Goal: Check status

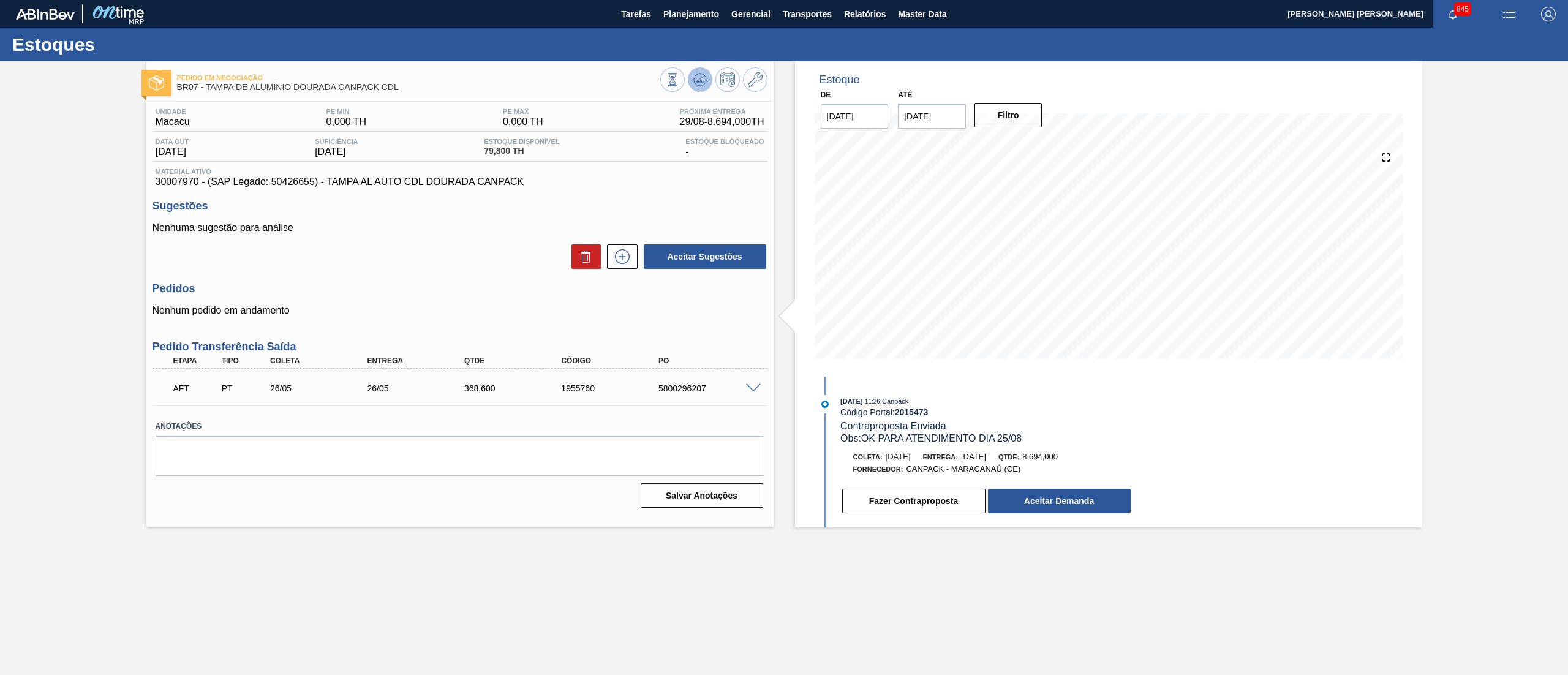
click at [693, 83] on icon at bounding box center [700, 79] width 15 height 15
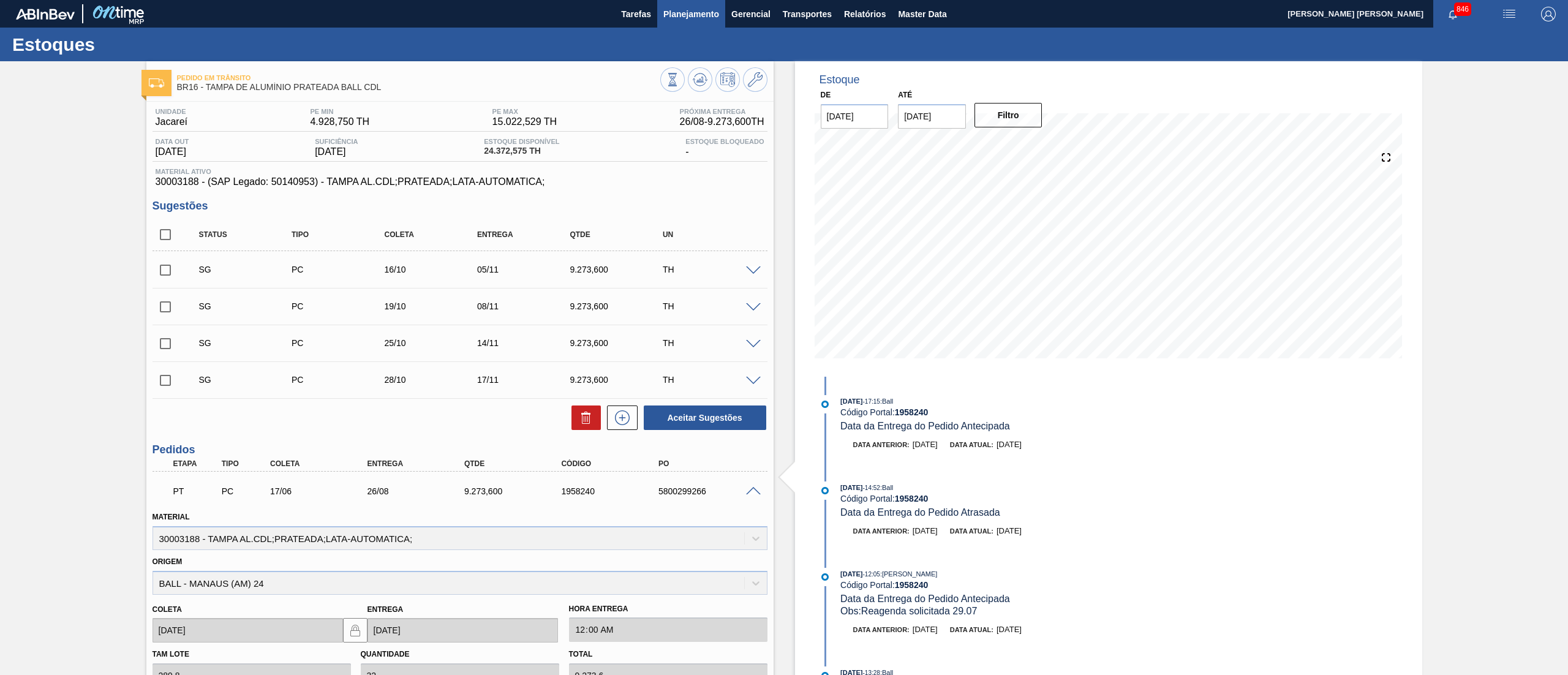
click at [665, 22] on button "Planejamento" at bounding box center [692, 14] width 68 height 28
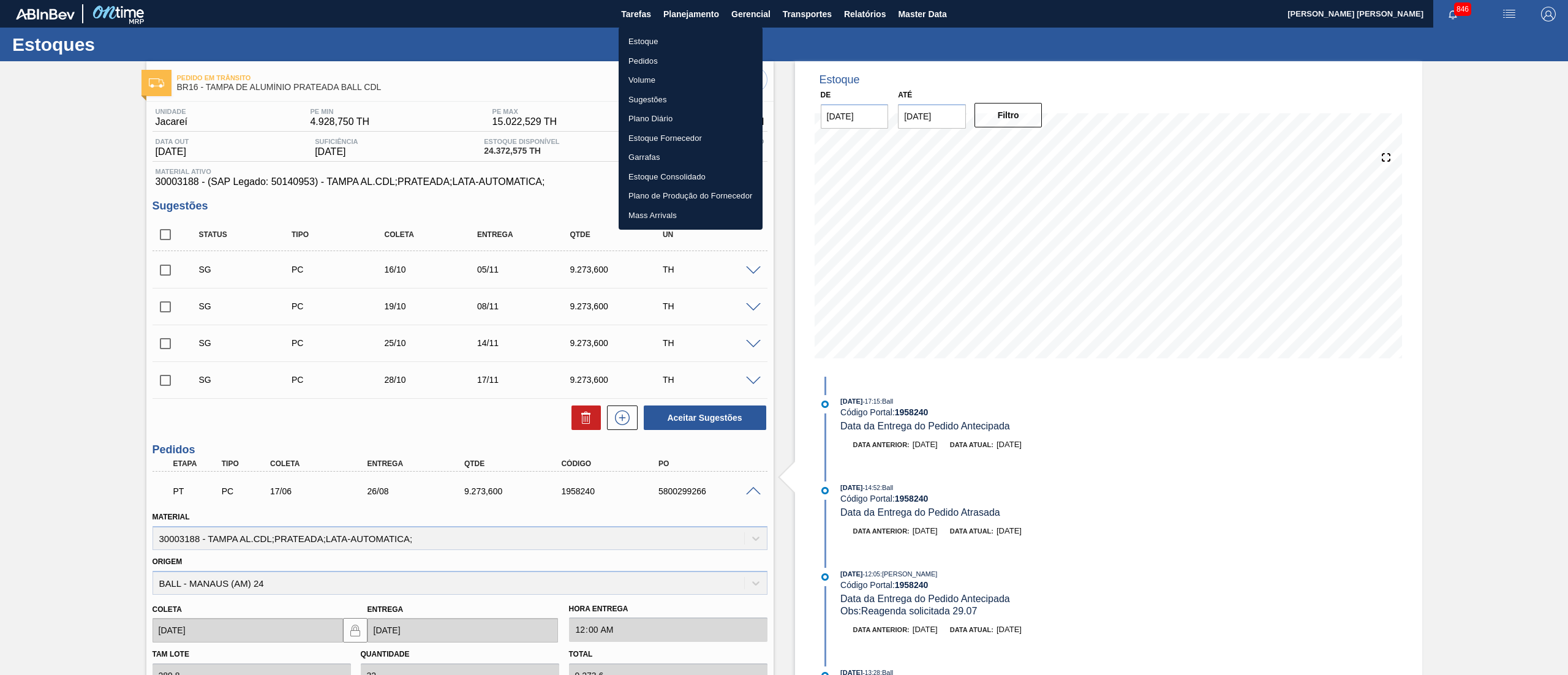
click at [668, 39] on li "Estoque" at bounding box center [690, 41] width 144 height 20
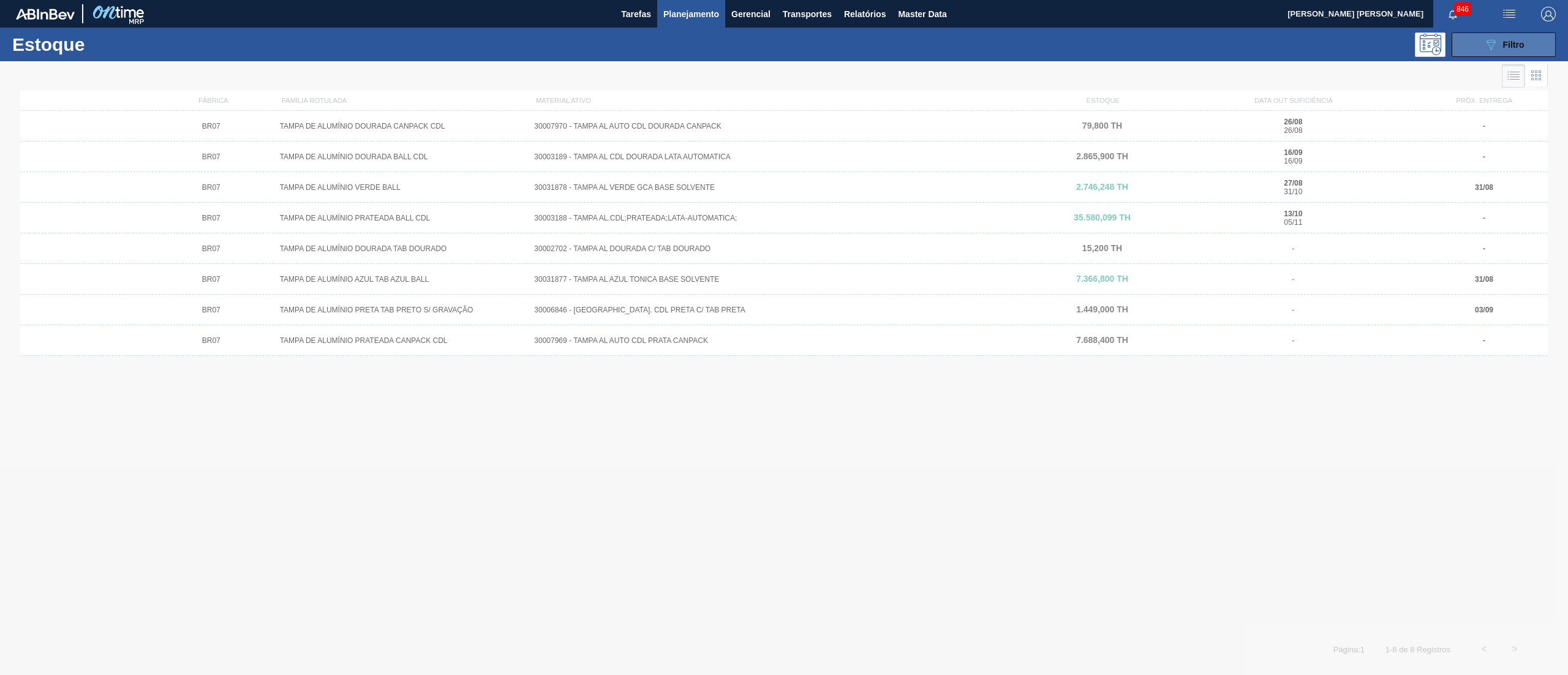
click at [1512, 40] on span "Filtro" at bounding box center [1514, 44] width 21 height 10
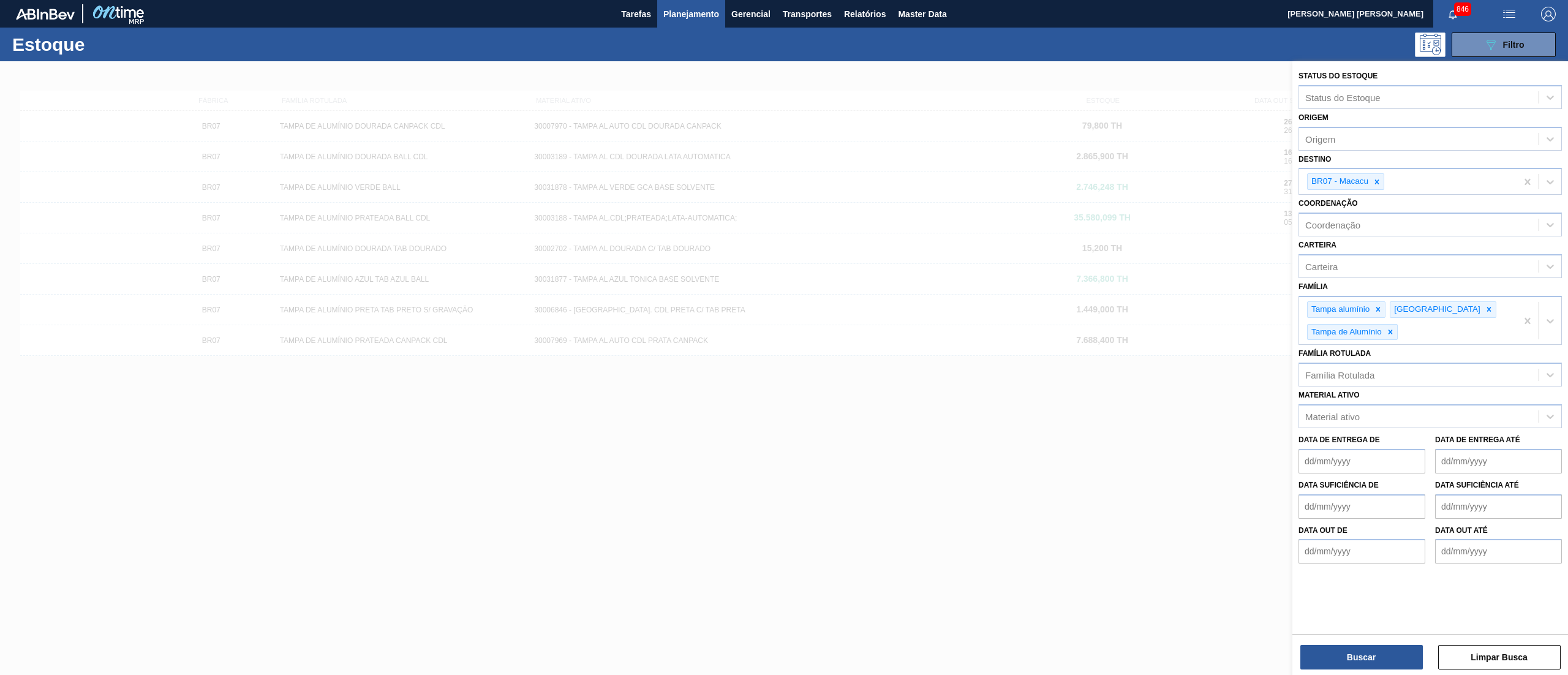
click at [1111, 463] on div at bounding box center [784, 399] width 1568 height 675
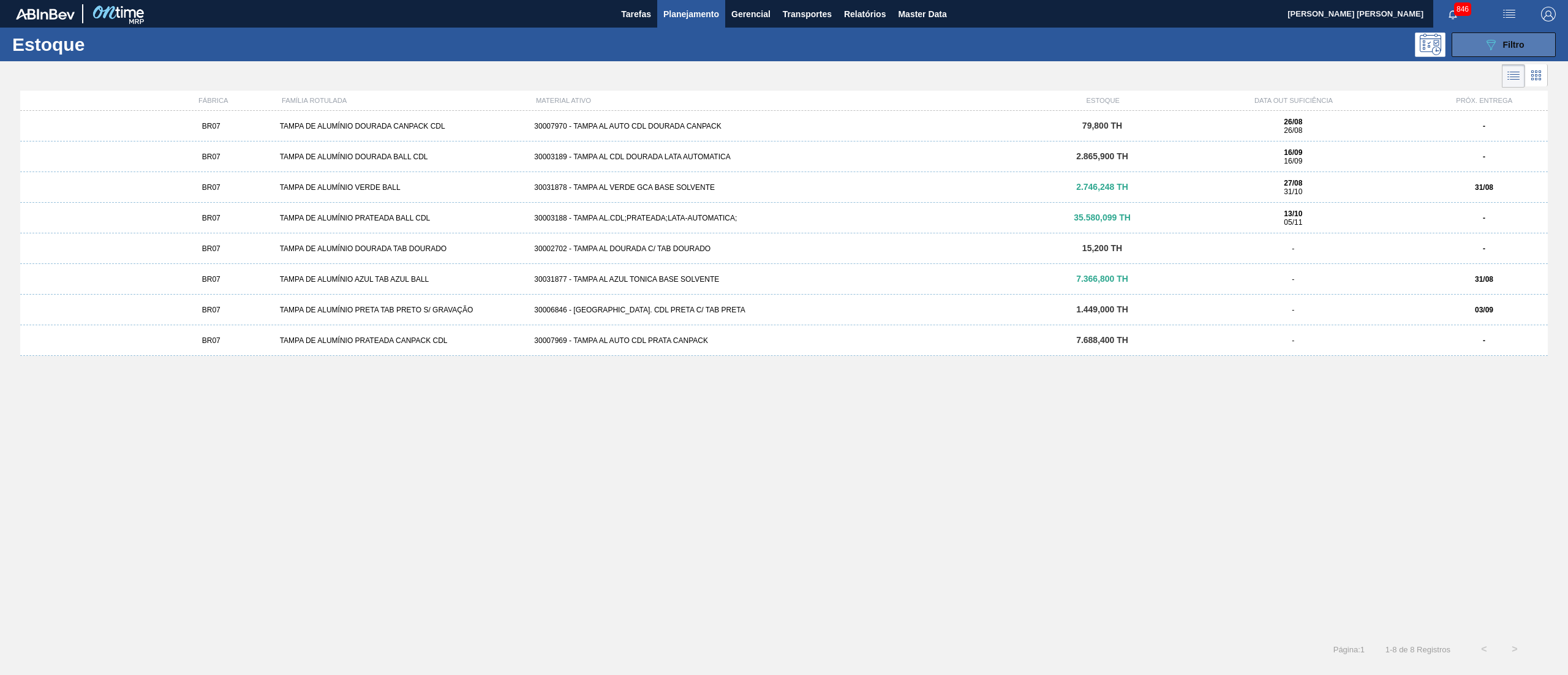
click at [1525, 44] on button "089F7B8B-B2A5-4AFE-B5C0-19BA573D28AC Filtro" at bounding box center [1504, 44] width 104 height 25
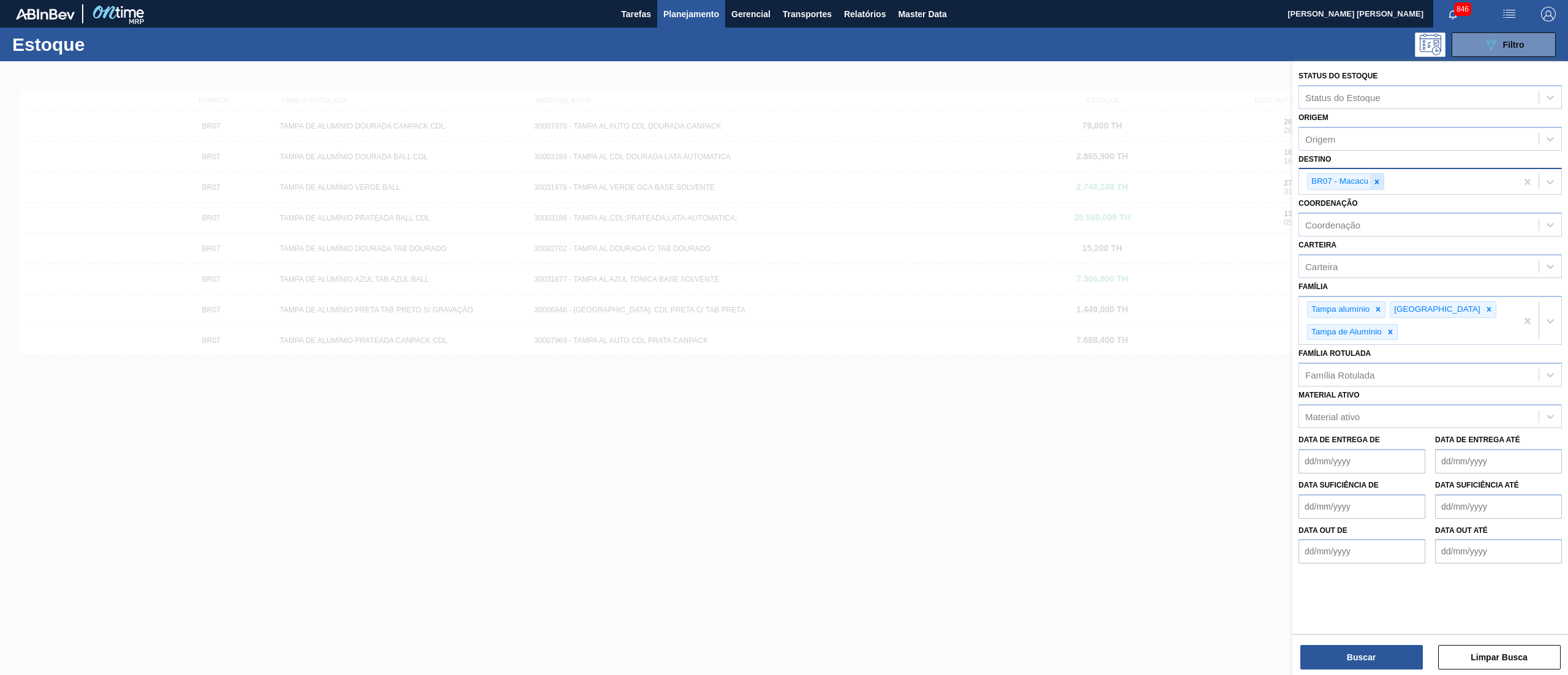
click at [1380, 178] on icon at bounding box center [1377, 182] width 9 height 9
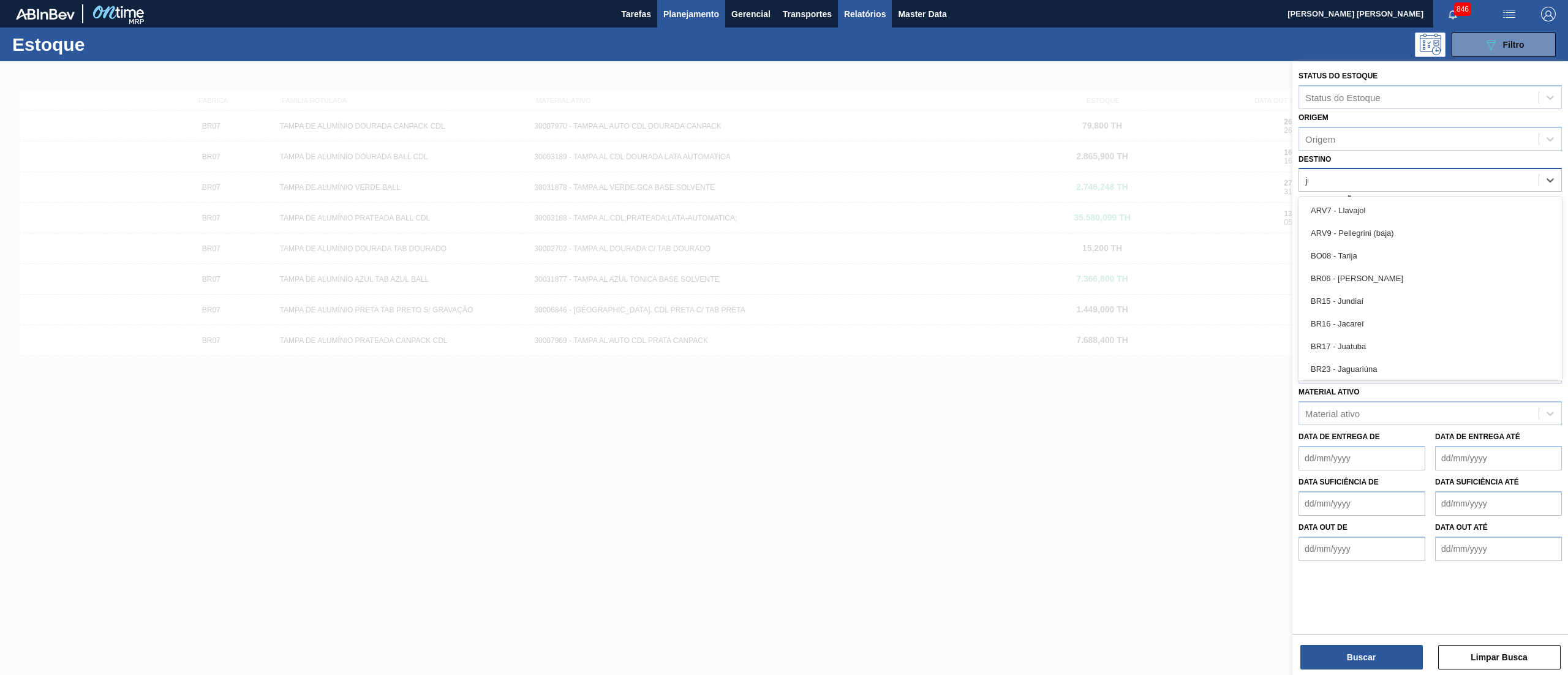
type input "jua"
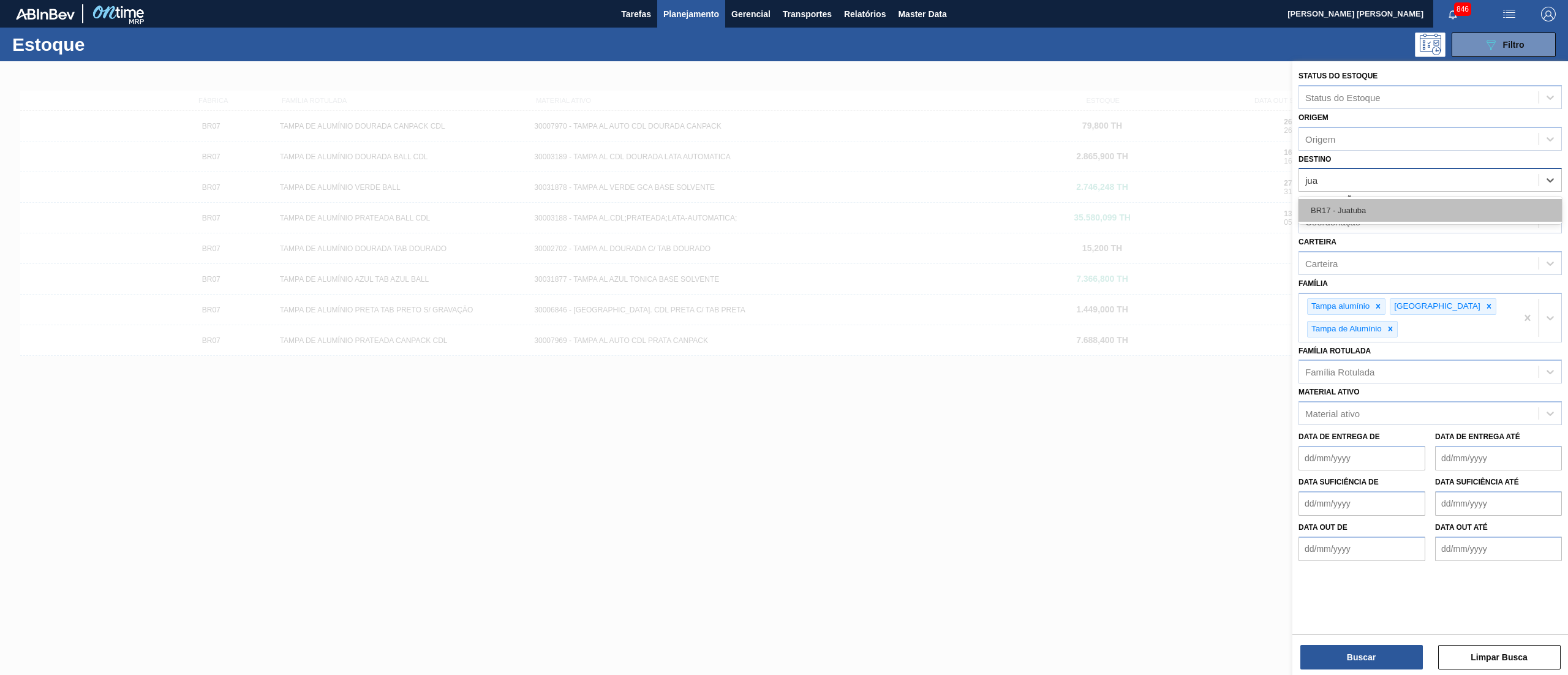
click at [1407, 214] on div "BR17 - Juatuba" at bounding box center [1431, 210] width 264 height 23
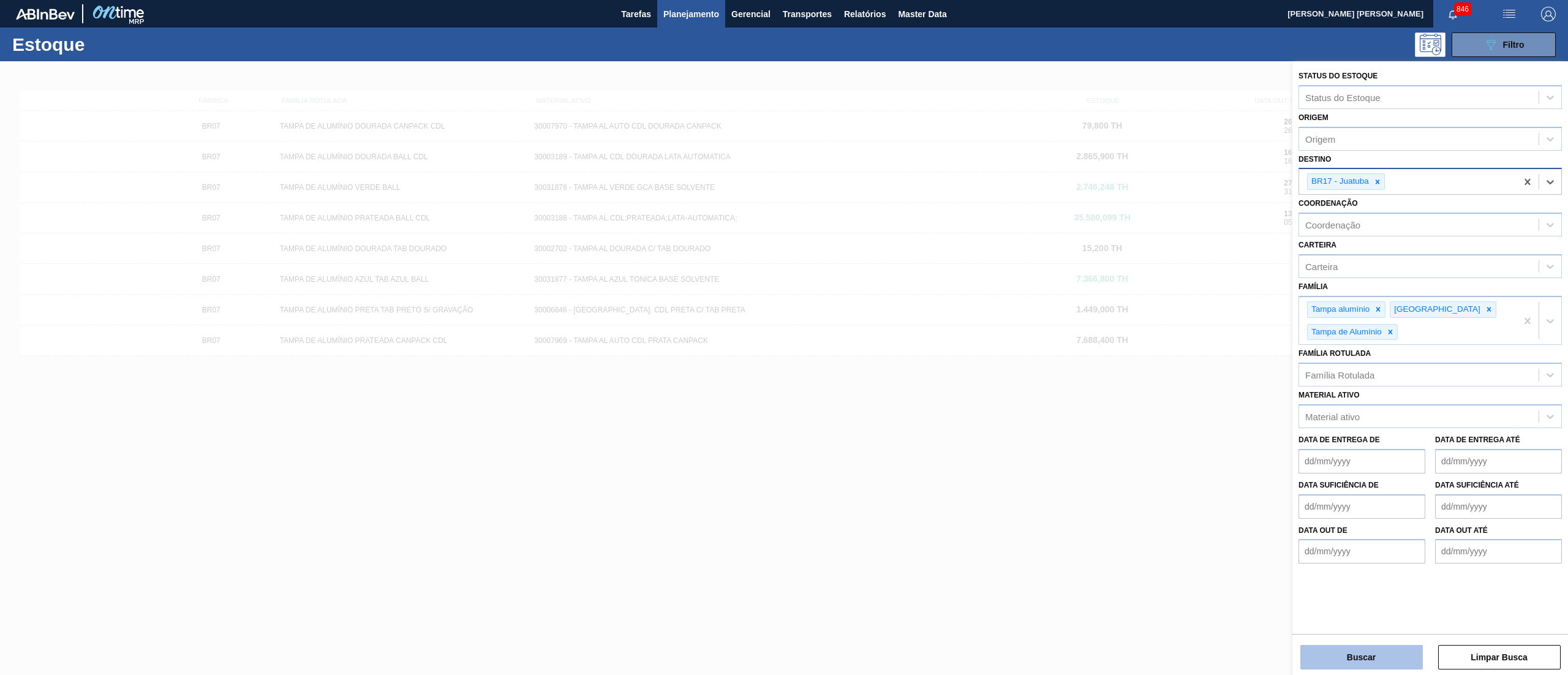
click at [1346, 650] on button "Buscar" at bounding box center [1362, 658] width 122 height 25
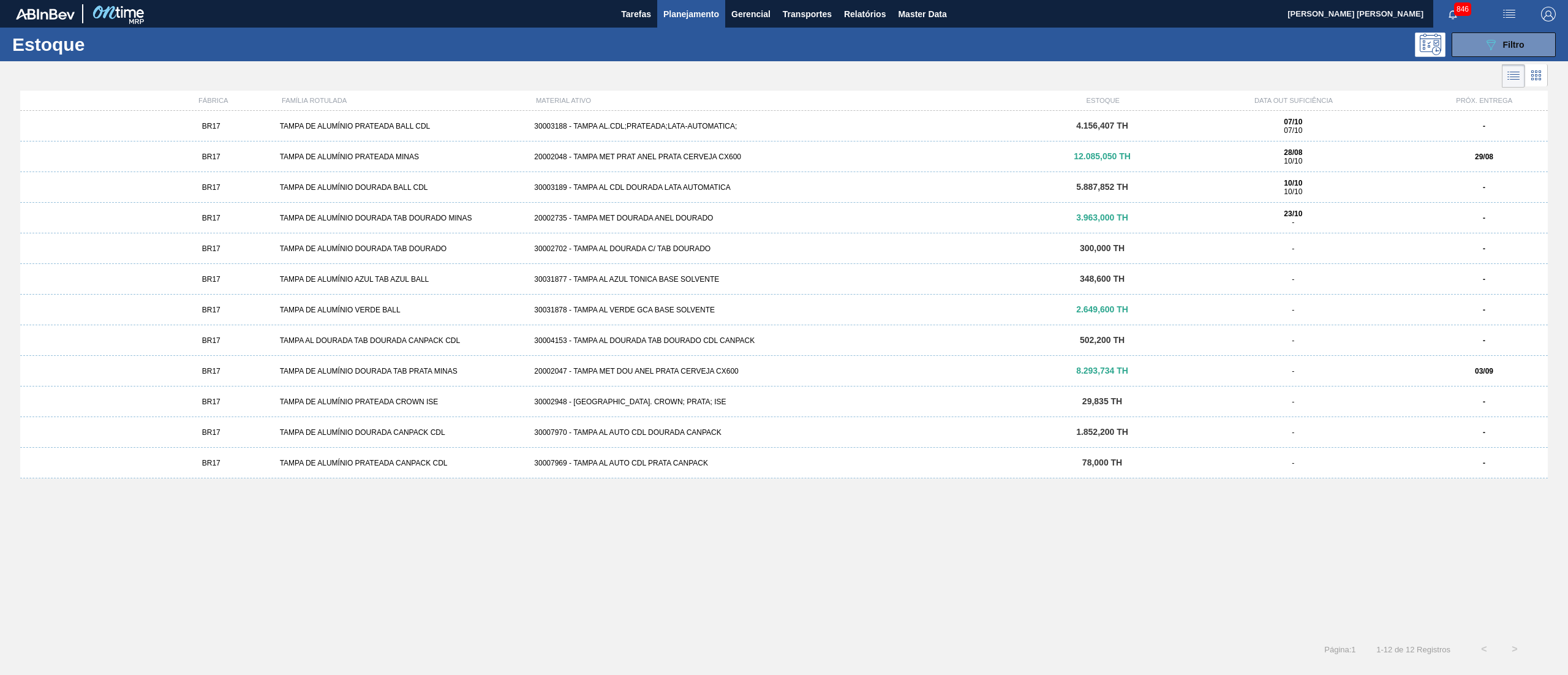
click at [715, 159] on div "20002048 - TAMPA MET PRAT ANEL PRATA CERVEJA CX600" at bounding box center [784, 156] width 509 height 9
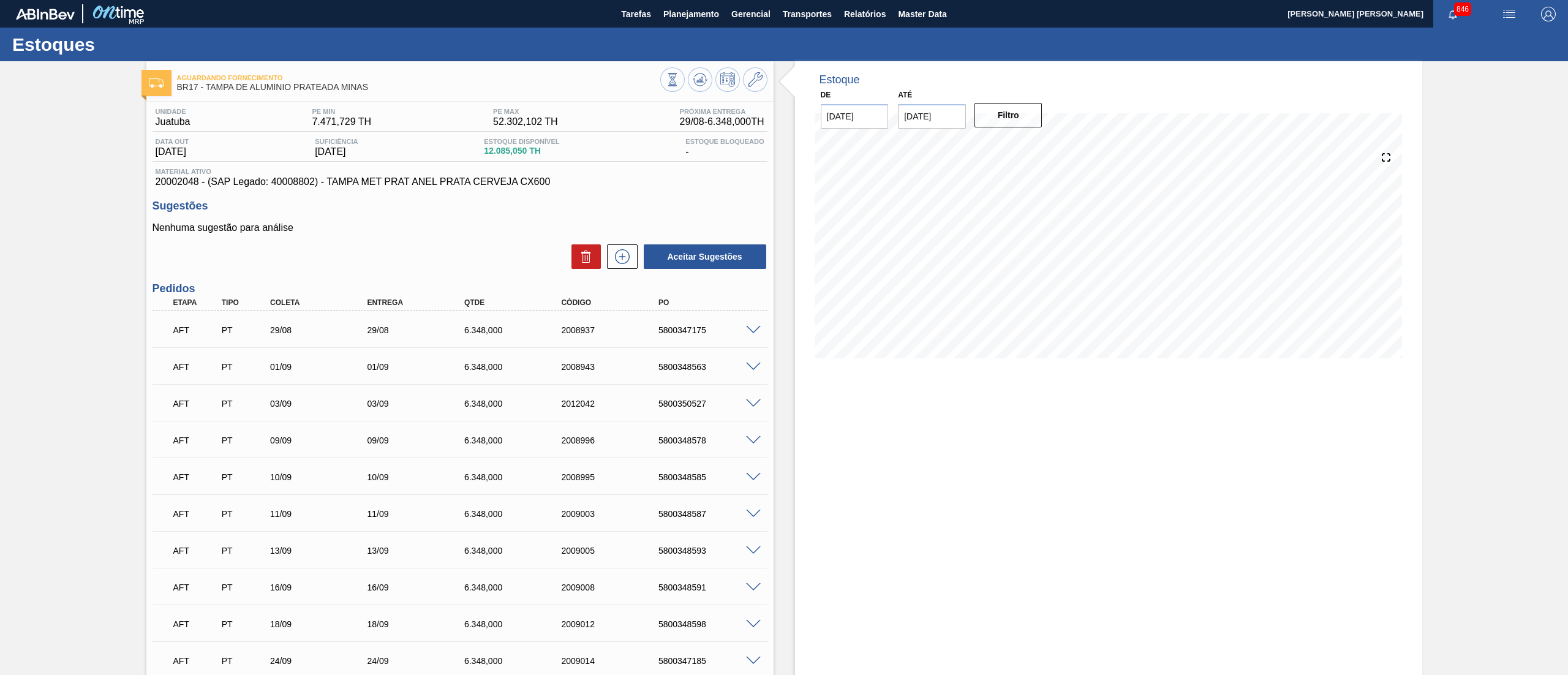
click at [746, 438] on span at bounding box center [753, 441] width 15 height 10
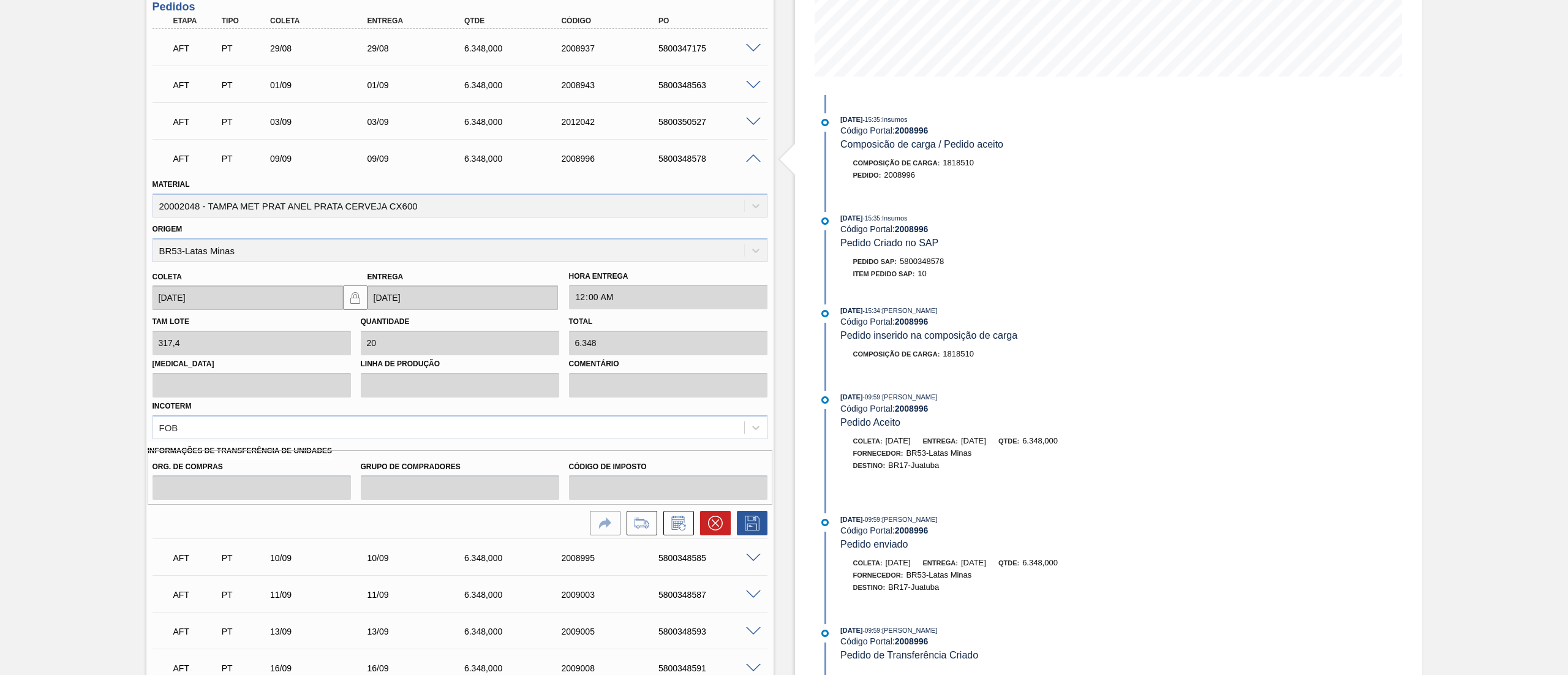
scroll to position [368, 0]
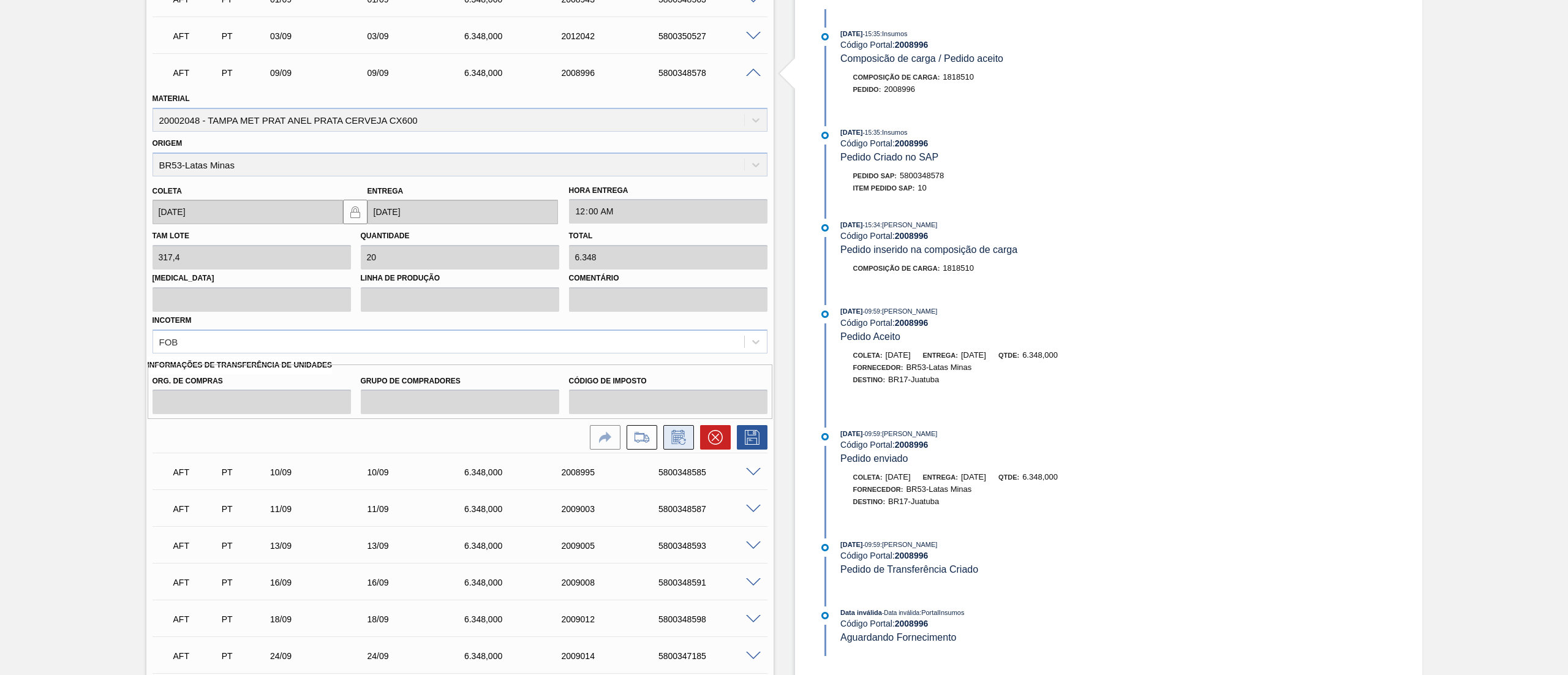
click at [677, 442] on icon at bounding box center [679, 438] width 20 height 15
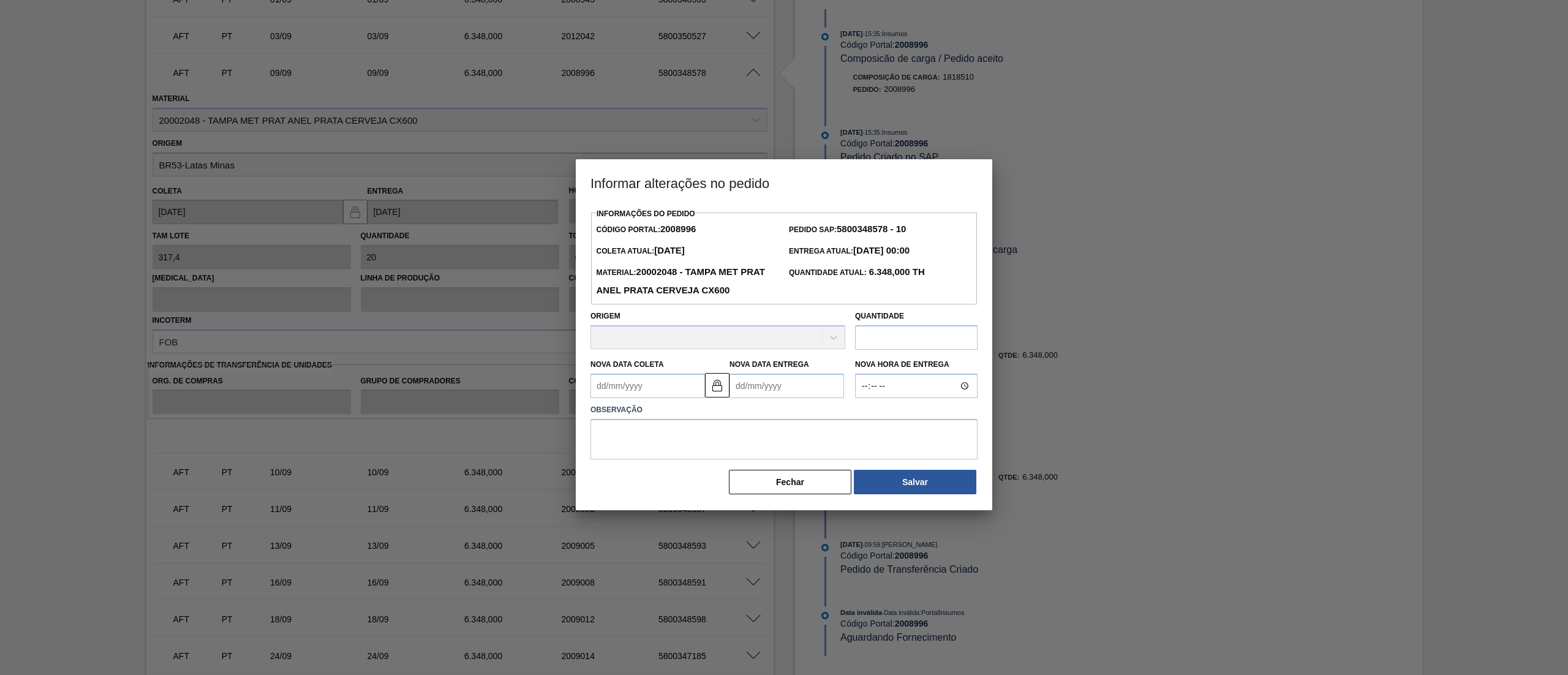
click at [653, 395] on Coleta2008996 "Nova Data Coleta" at bounding box center [648, 386] width 114 height 25
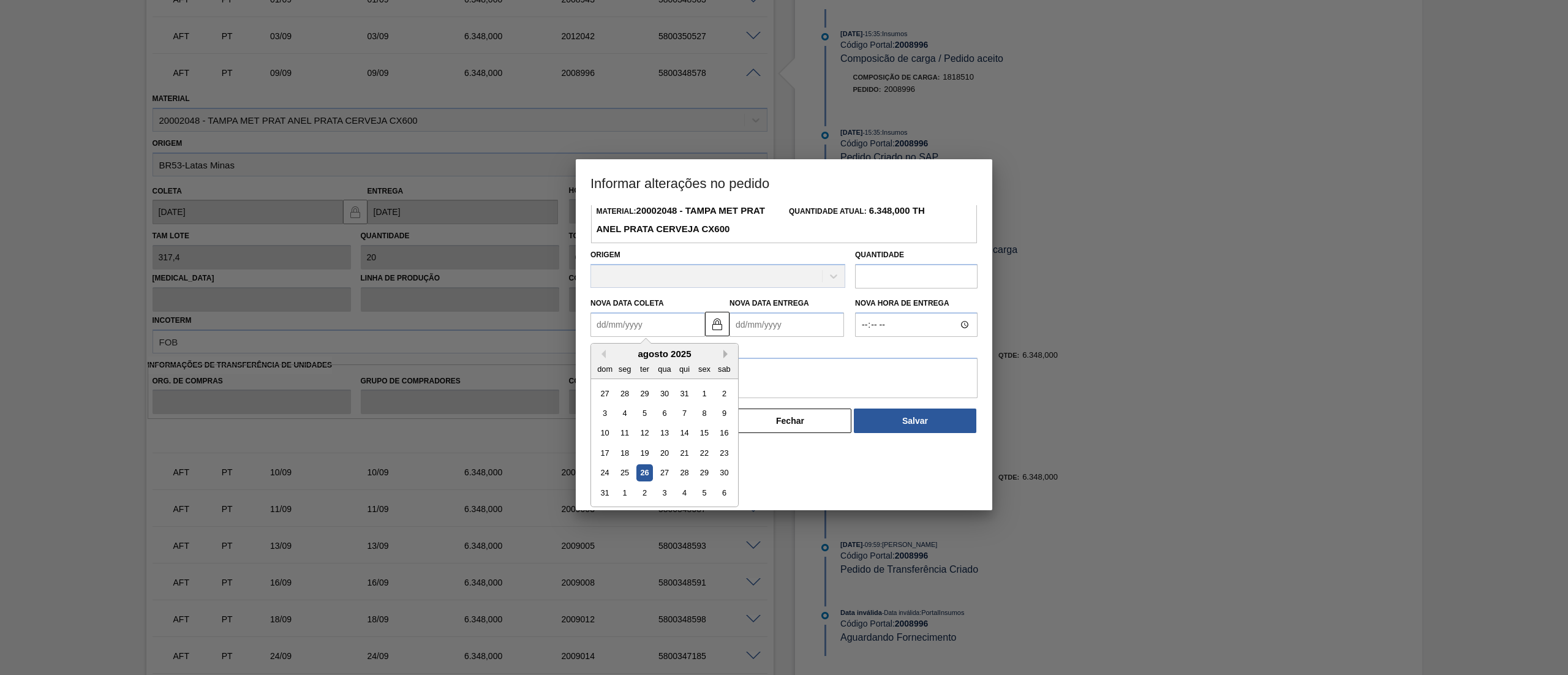
click at [726, 358] on button "Next Month" at bounding box center [727, 354] width 9 height 9
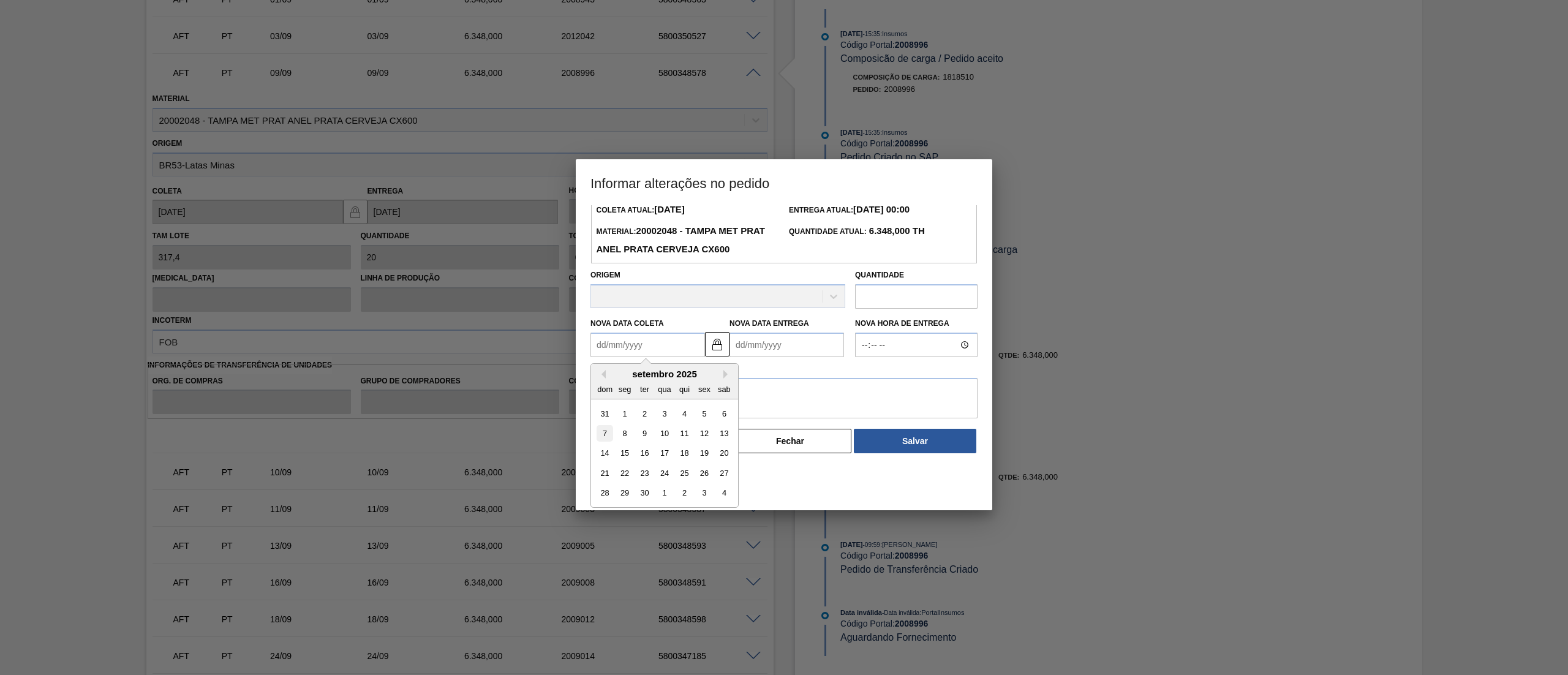
click at [606, 440] on div "7" at bounding box center [605, 434] width 17 height 17
type Coleta2008996 "07/09/2025"
type Entrega2008996 "07/09/2025"
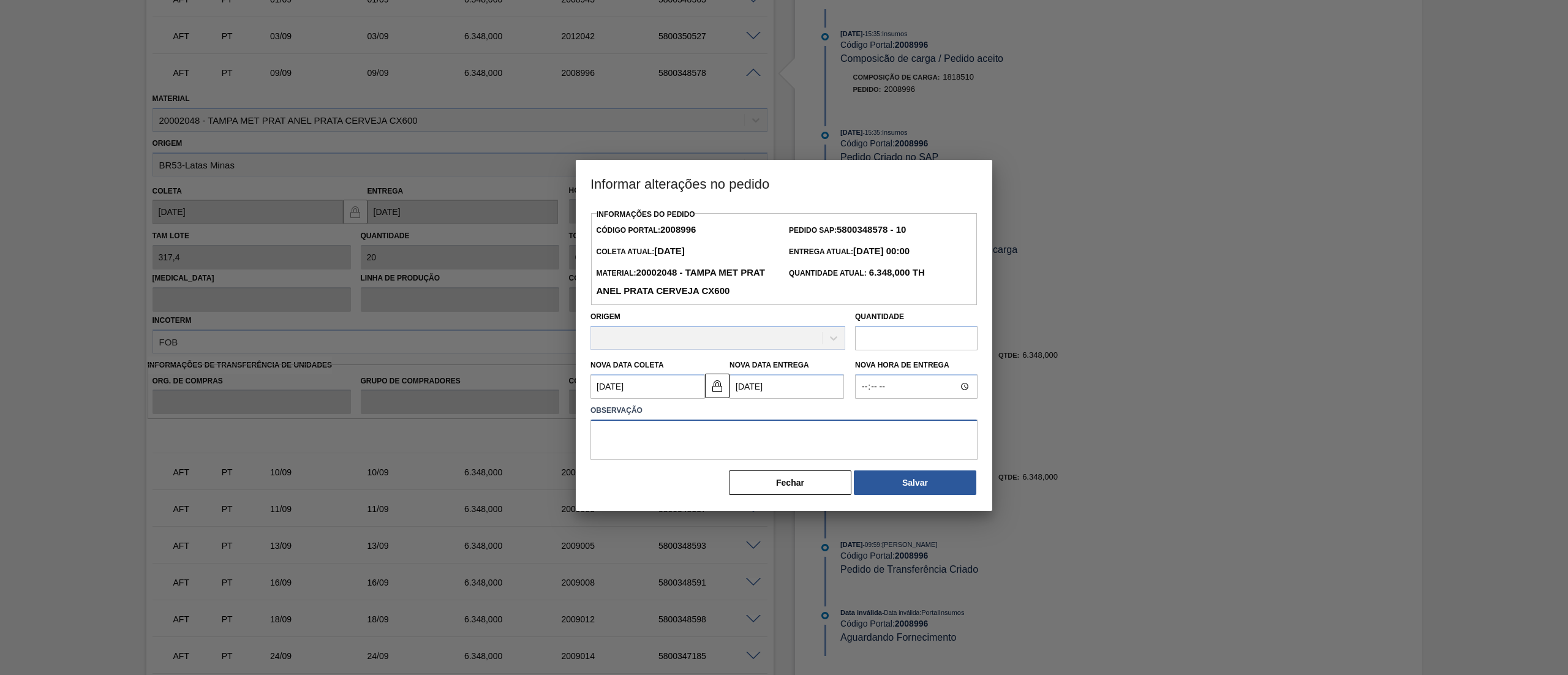
click at [607, 438] on textarea at bounding box center [784, 440] width 387 height 40
type textarea "Para evitar risco de Indisp"
click at [920, 489] on button "Salvar" at bounding box center [915, 483] width 122 height 25
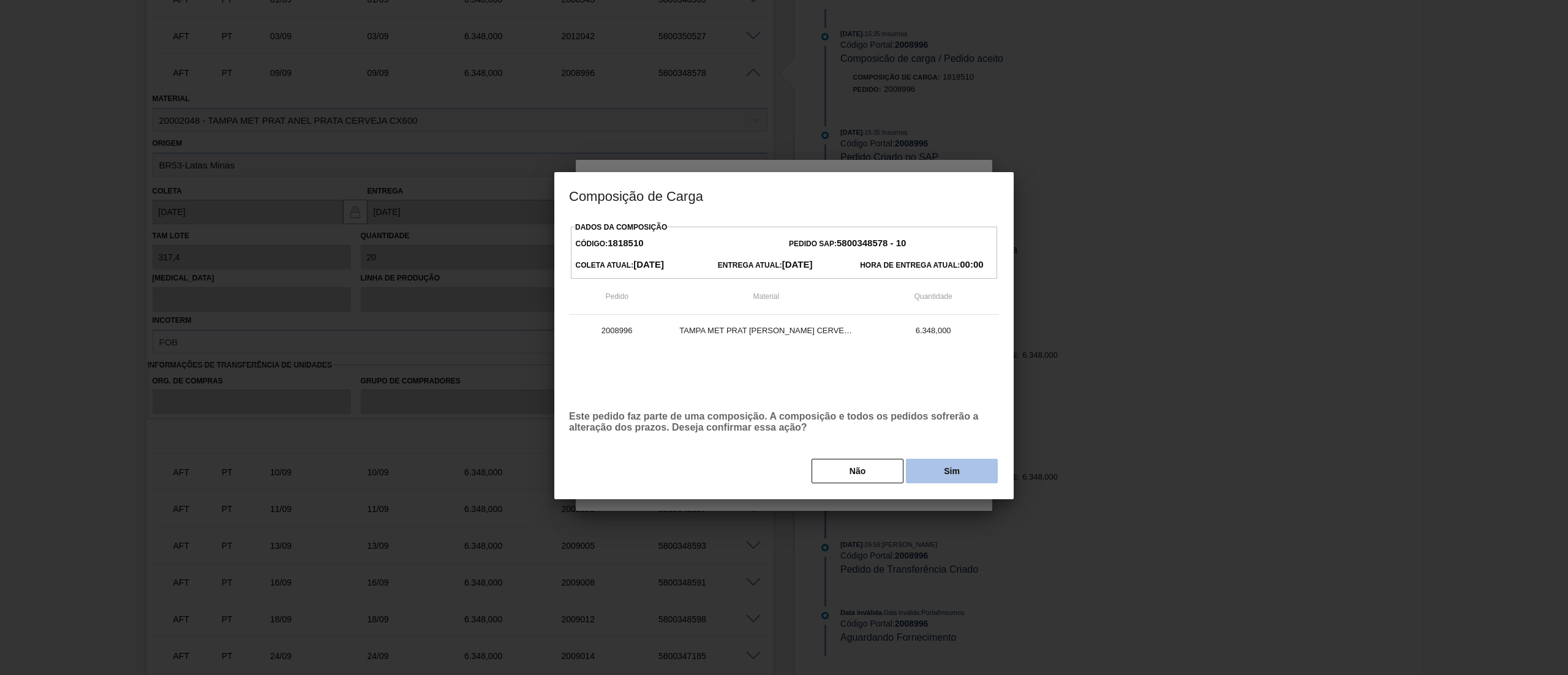
click at [965, 476] on button "Sim" at bounding box center [952, 471] width 92 height 25
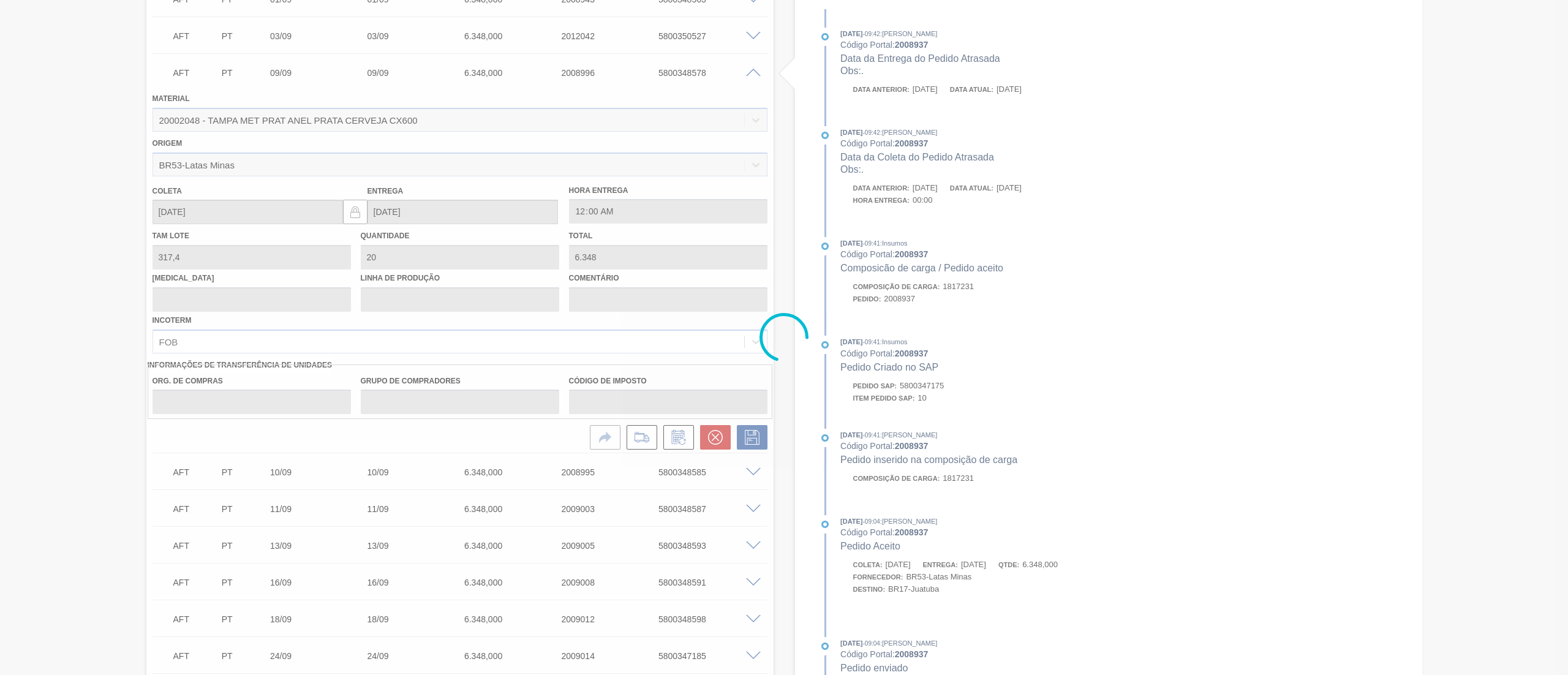
type input "Para evitar risco de Indisp"
type input "07/09/2025"
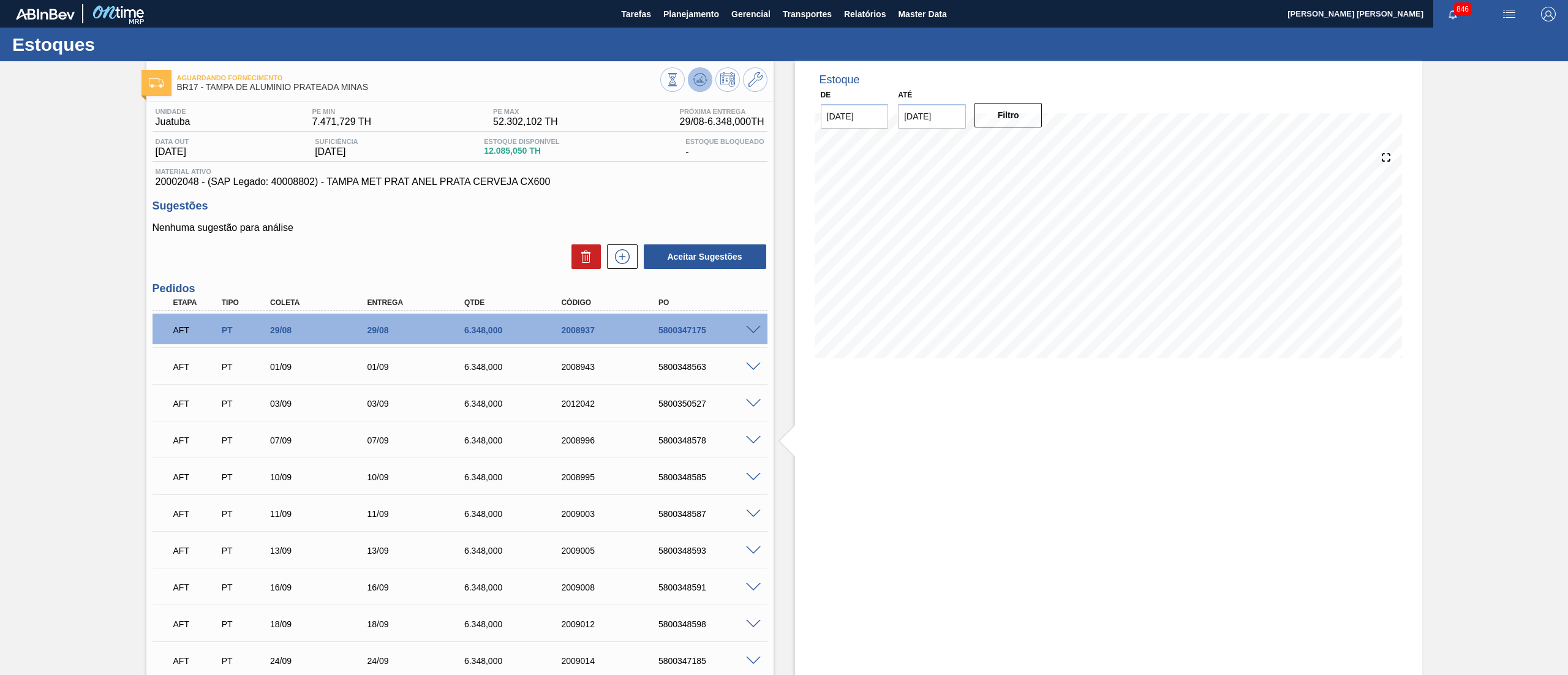
click at [709, 80] on button at bounding box center [700, 79] width 25 height 25
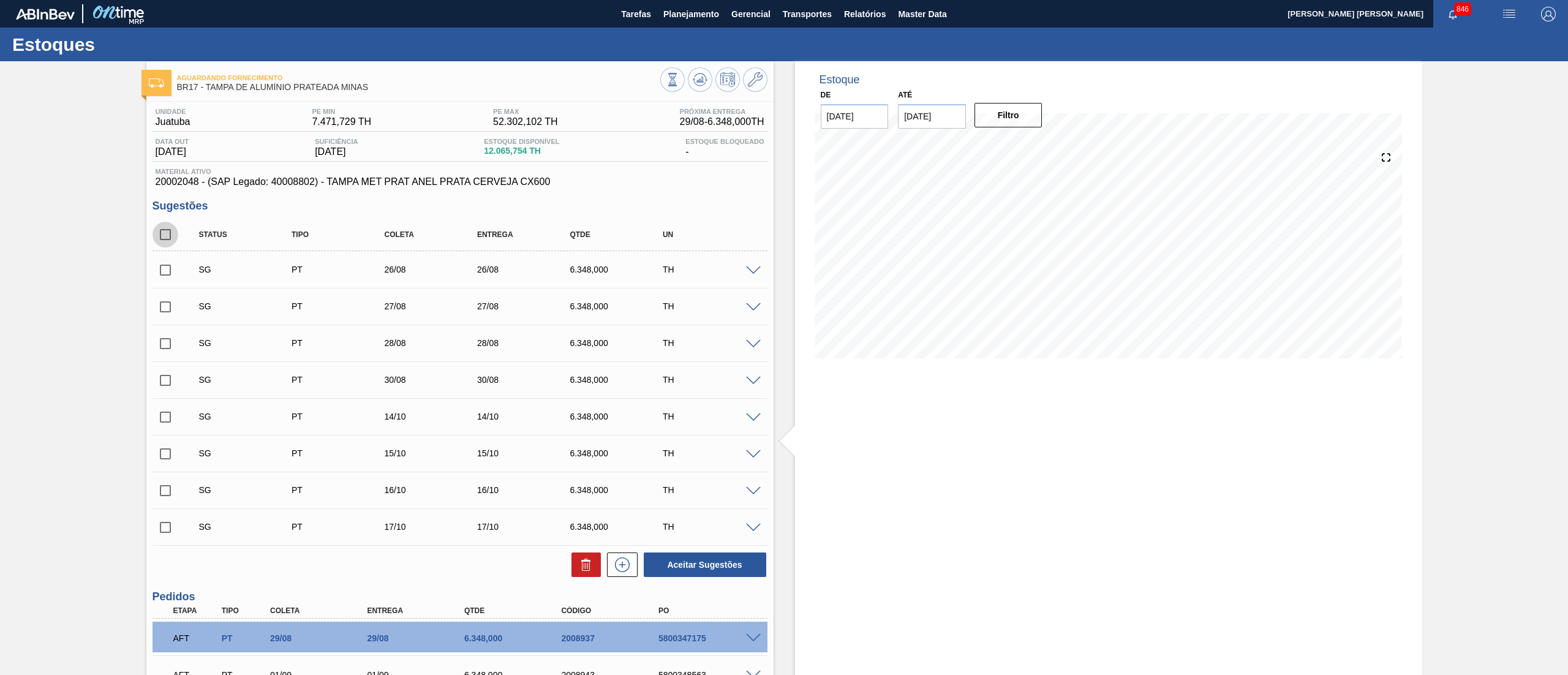
click at [162, 233] on input "checkbox" at bounding box center [165, 234] width 25 height 25
checkbox input "true"
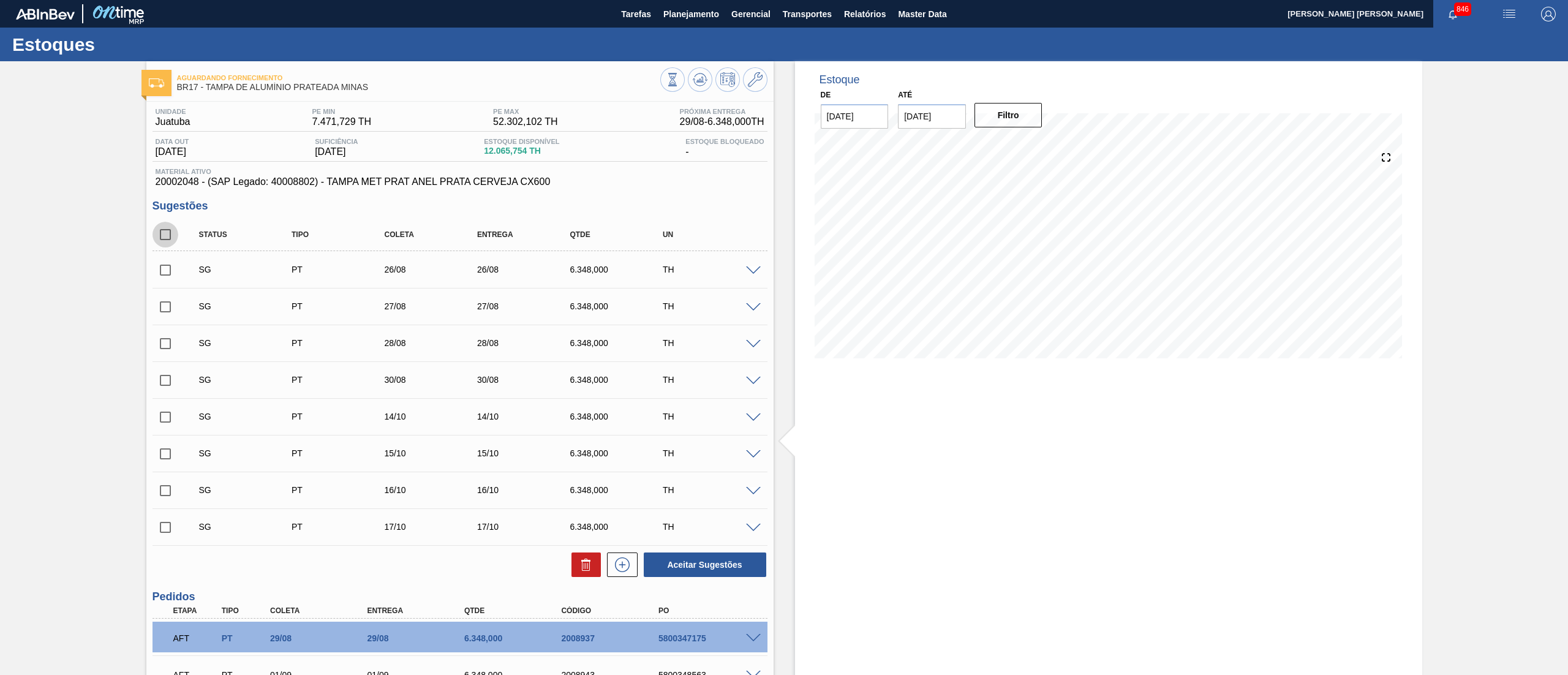
checkbox input "true"
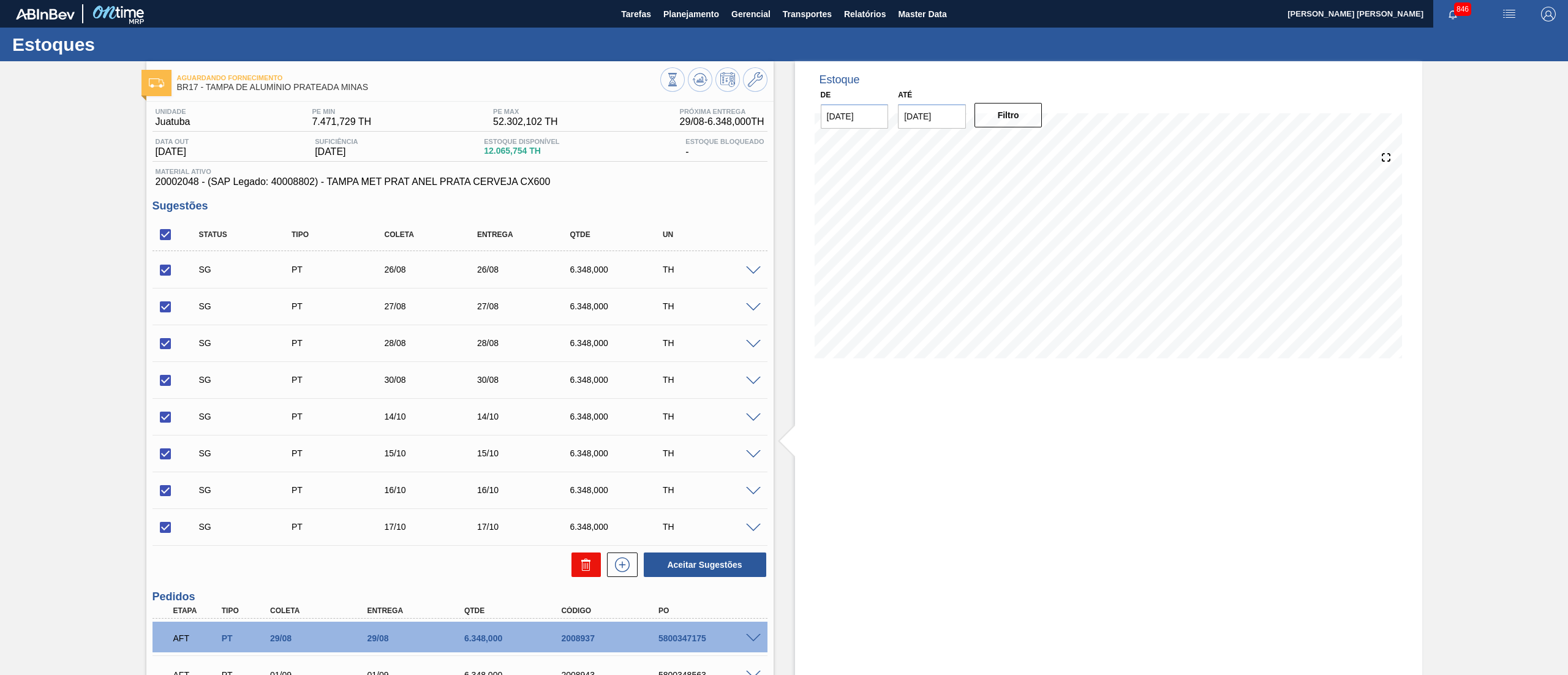
click at [576, 569] on button at bounding box center [586, 565] width 29 height 25
checkbox input "false"
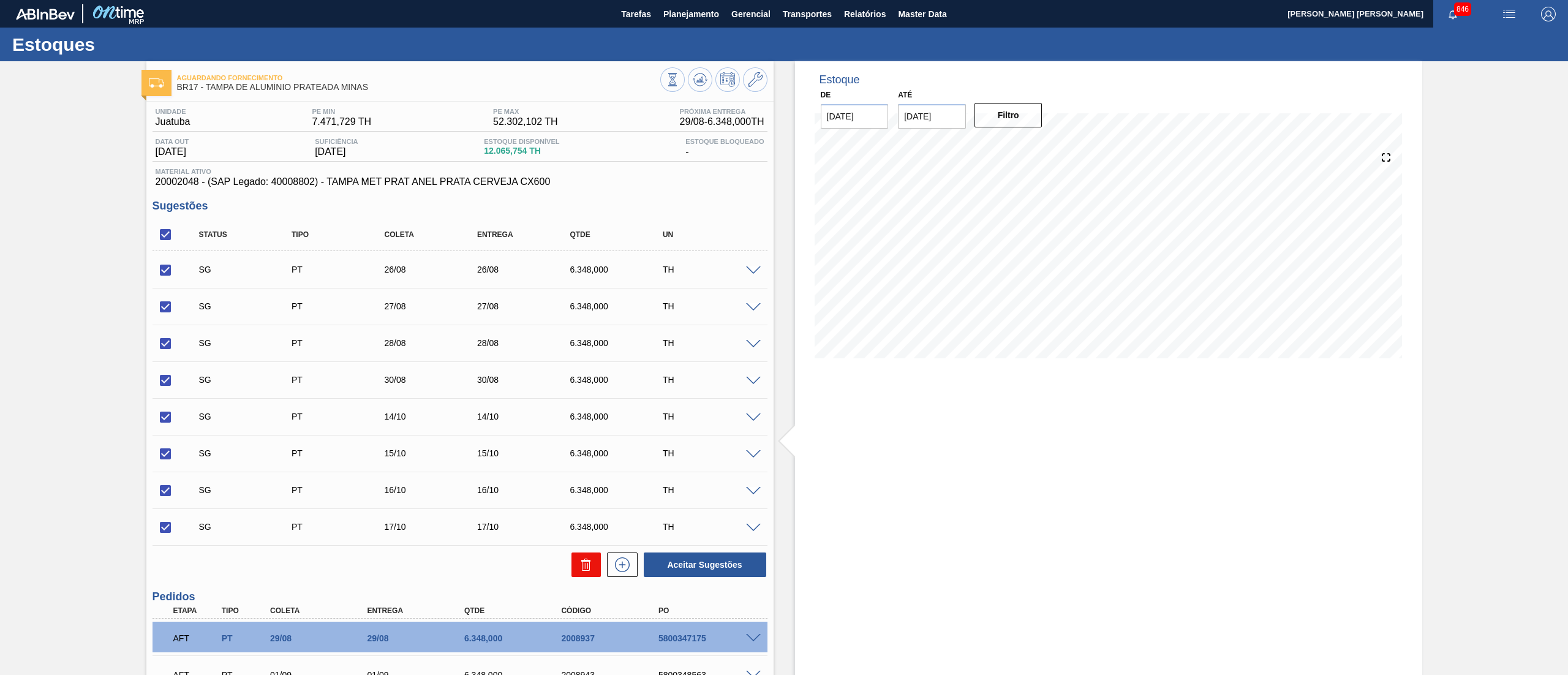
checkbox input "false"
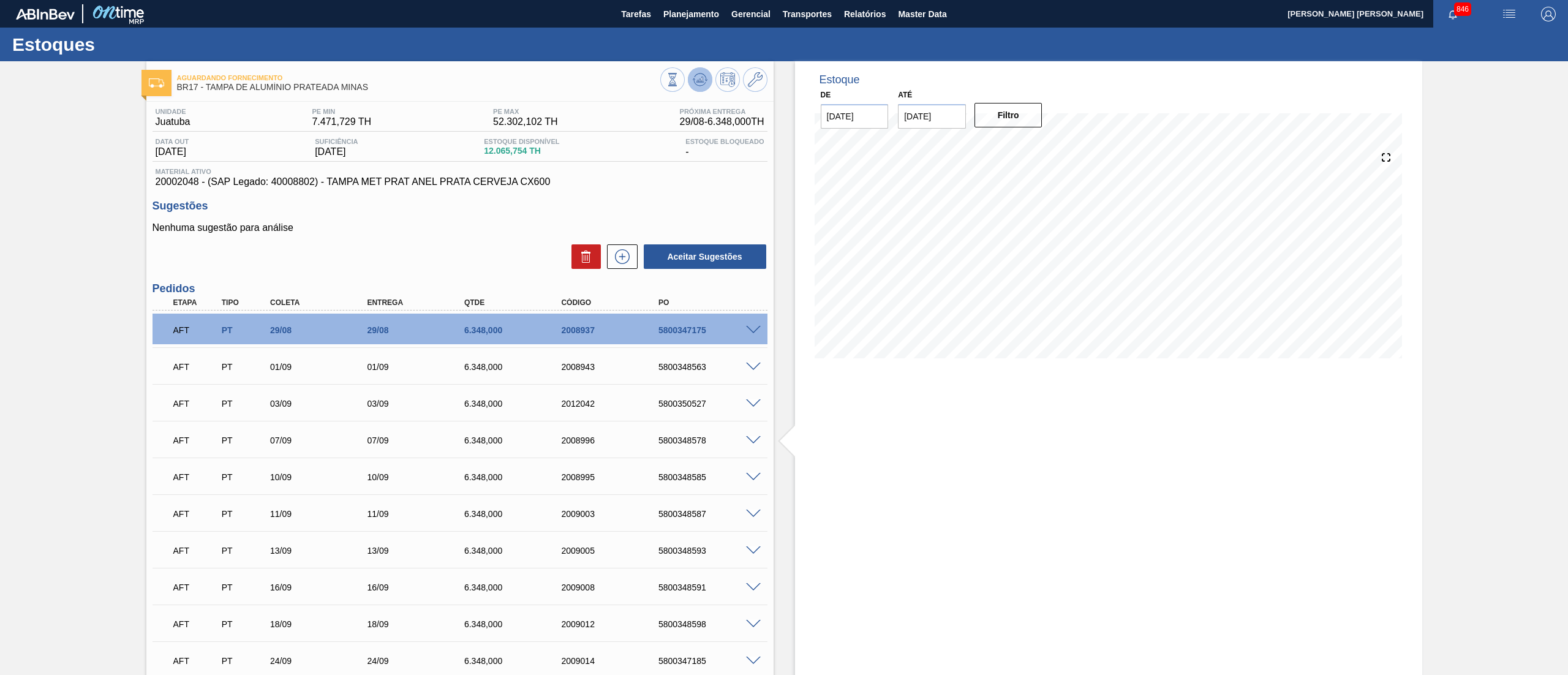
click at [699, 91] on button at bounding box center [700, 79] width 25 height 25
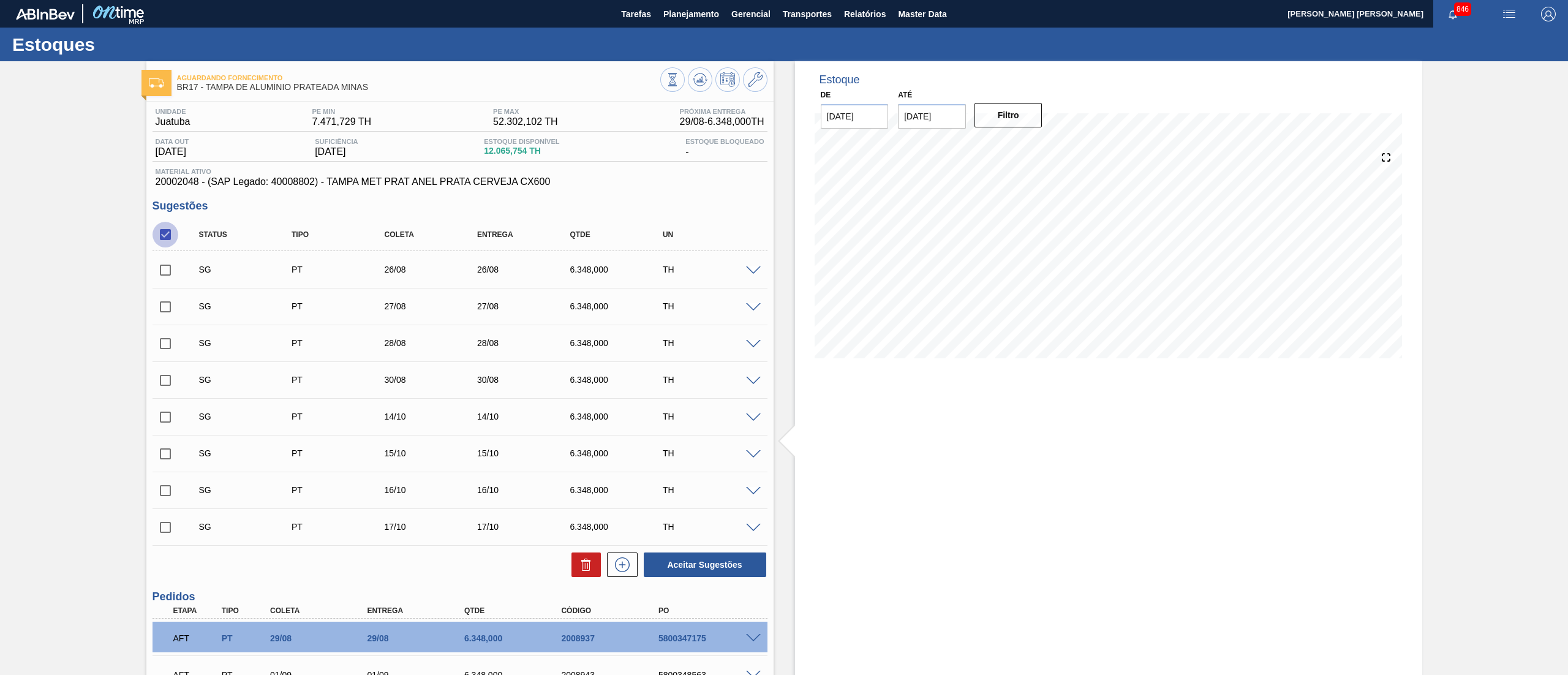
click at [167, 233] on input "checkbox" at bounding box center [165, 234] width 25 height 25
checkbox input "true"
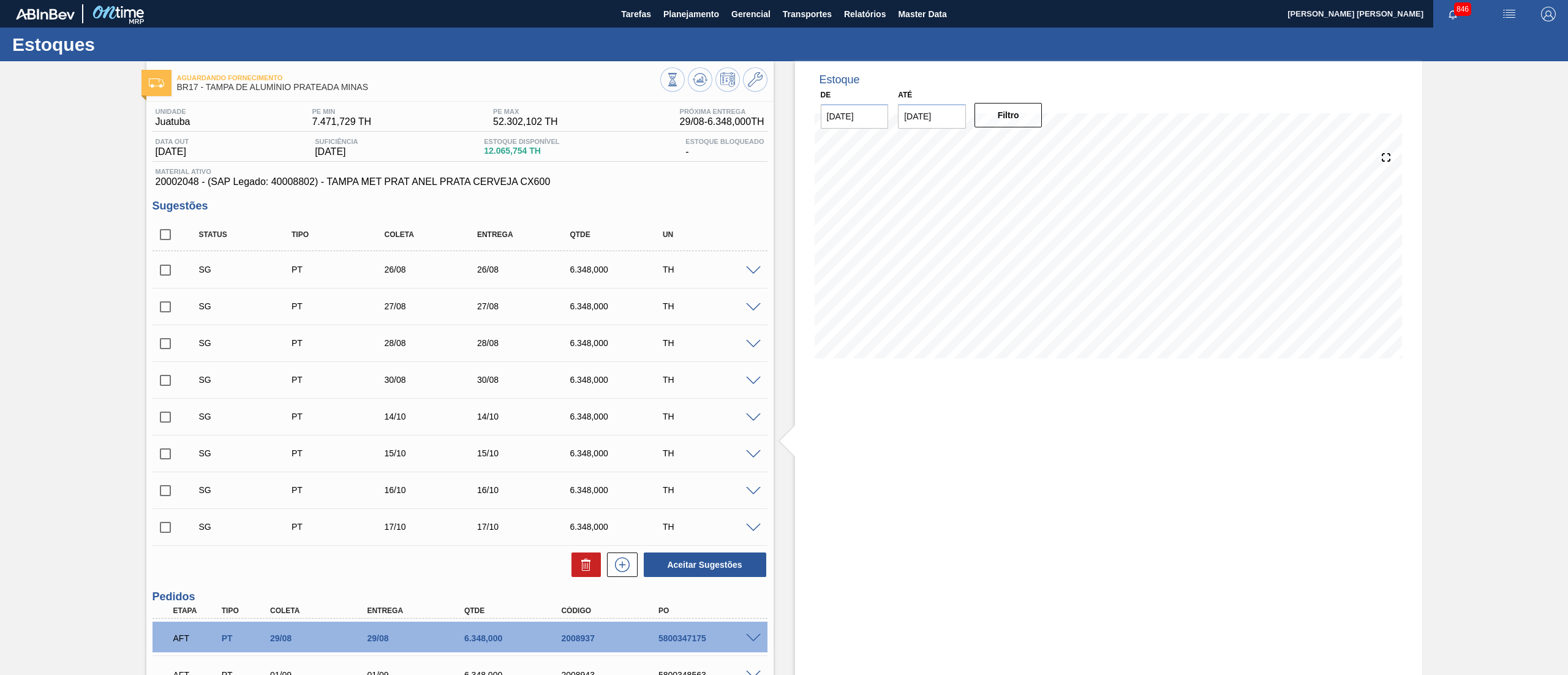
checkbox input "true"
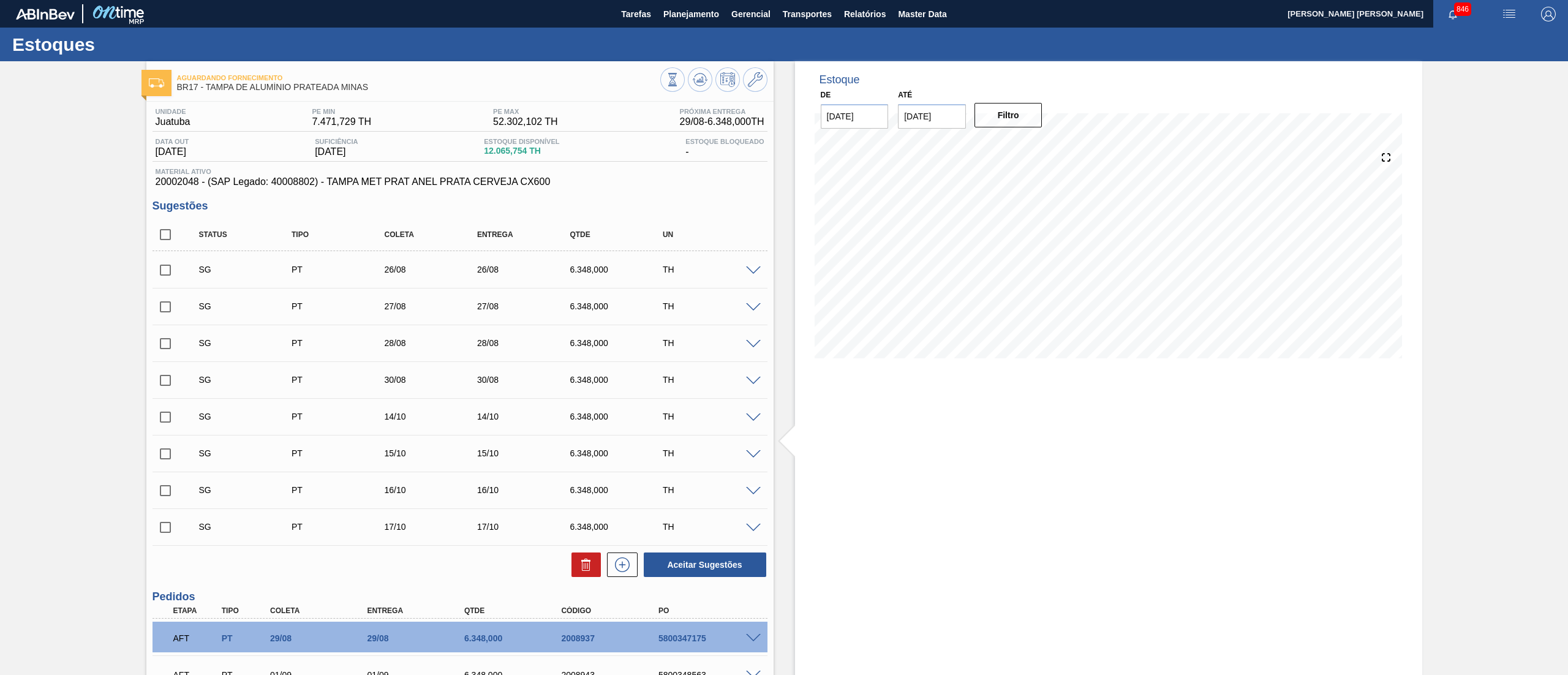
checkbox input "true"
click at [589, 565] on icon at bounding box center [586, 565] width 15 height 15
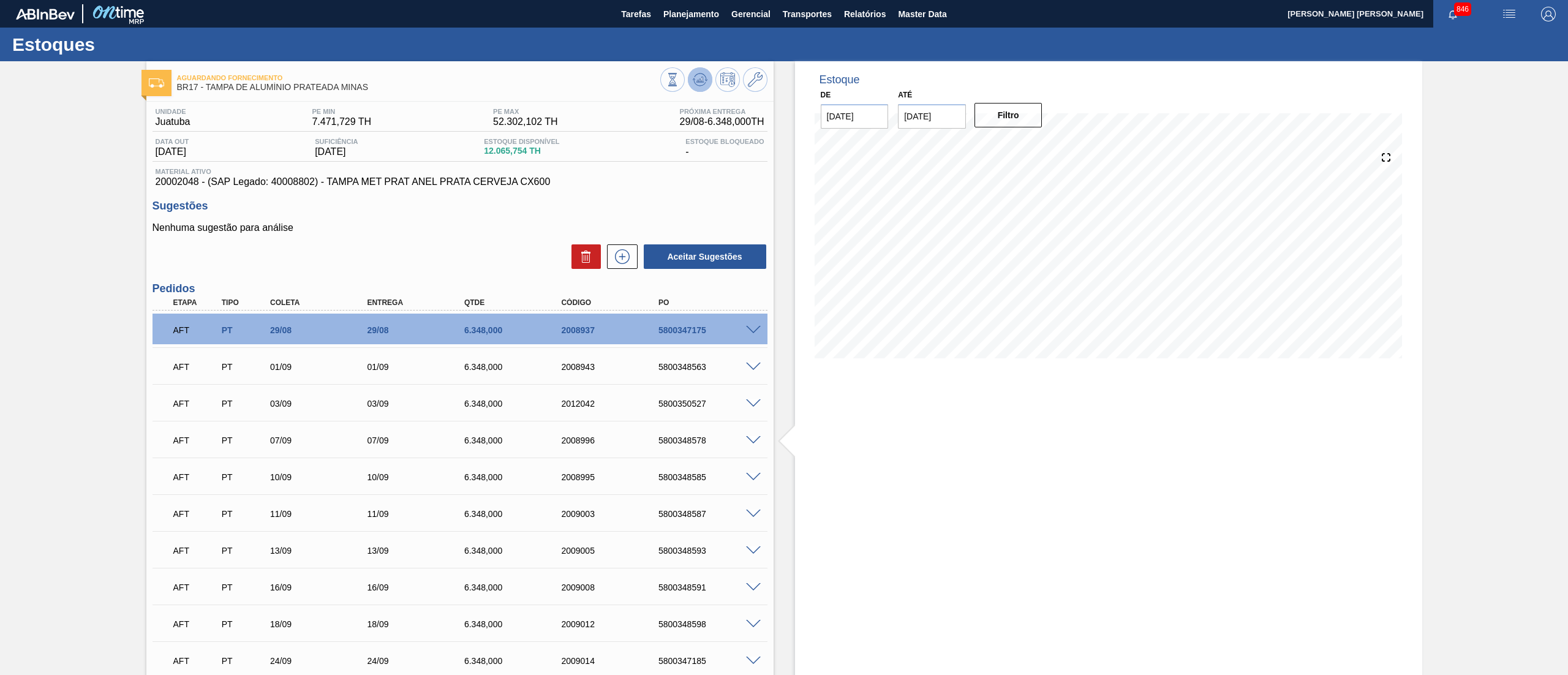
click at [703, 86] on icon at bounding box center [700, 79] width 15 height 15
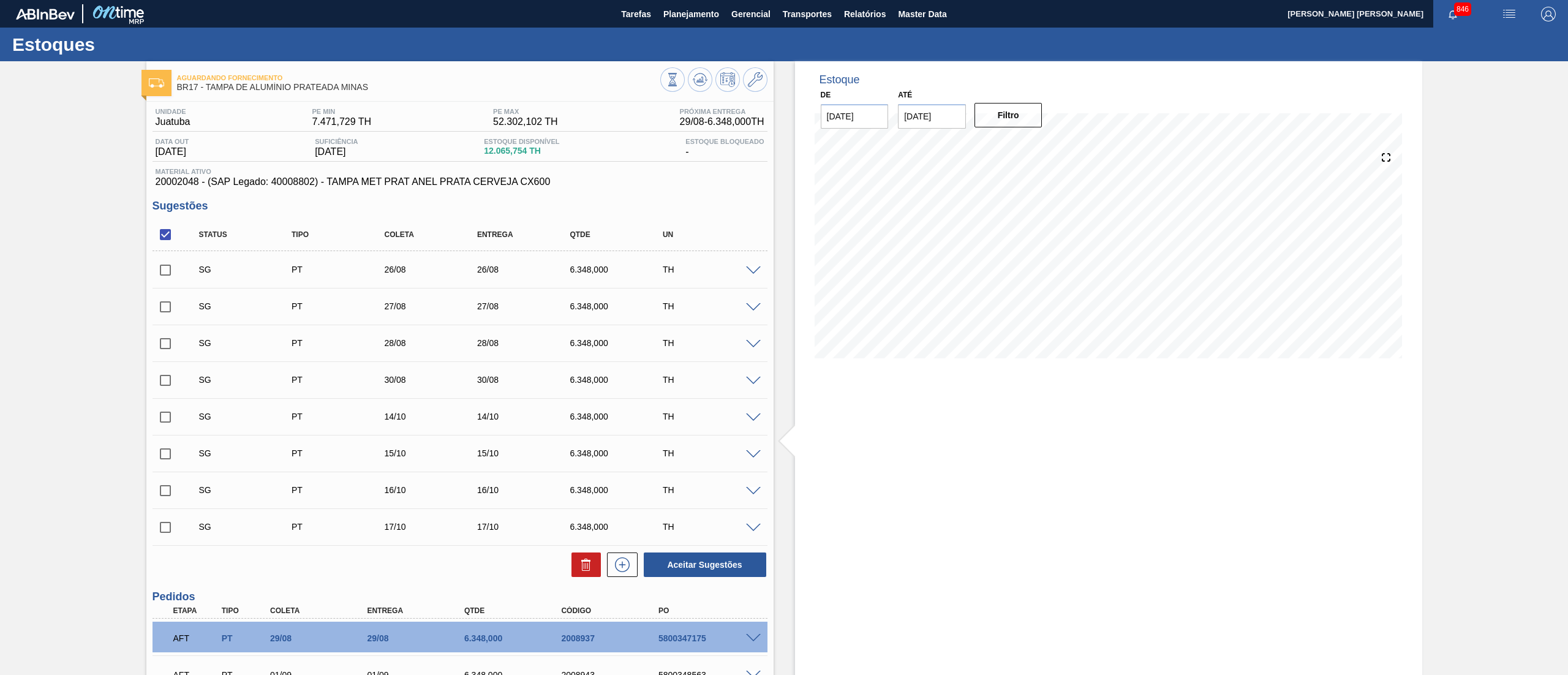
click at [179, 264] on span at bounding box center [187, 269] width 17 height 25
click at [171, 277] on input "checkbox" at bounding box center [165, 270] width 25 height 25
checkbox input "true"
click at [589, 568] on icon at bounding box center [586, 565] width 15 height 15
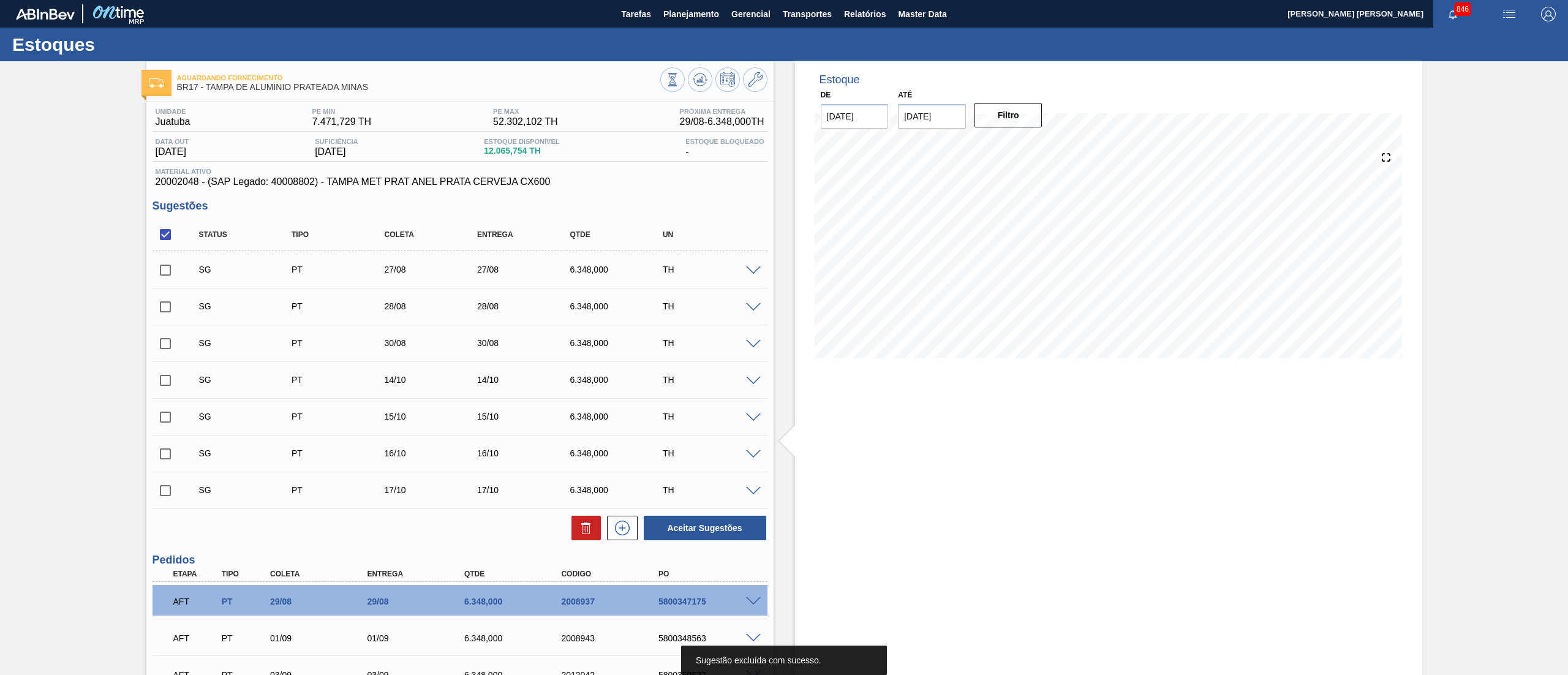
click at [170, 310] on input "checkbox" at bounding box center [165, 307] width 25 height 25
checkbox input "true"
click at [162, 348] on input "checkbox" at bounding box center [165, 344] width 25 height 25
checkbox input "true"
click at [589, 531] on icon at bounding box center [586, 528] width 15 height 15
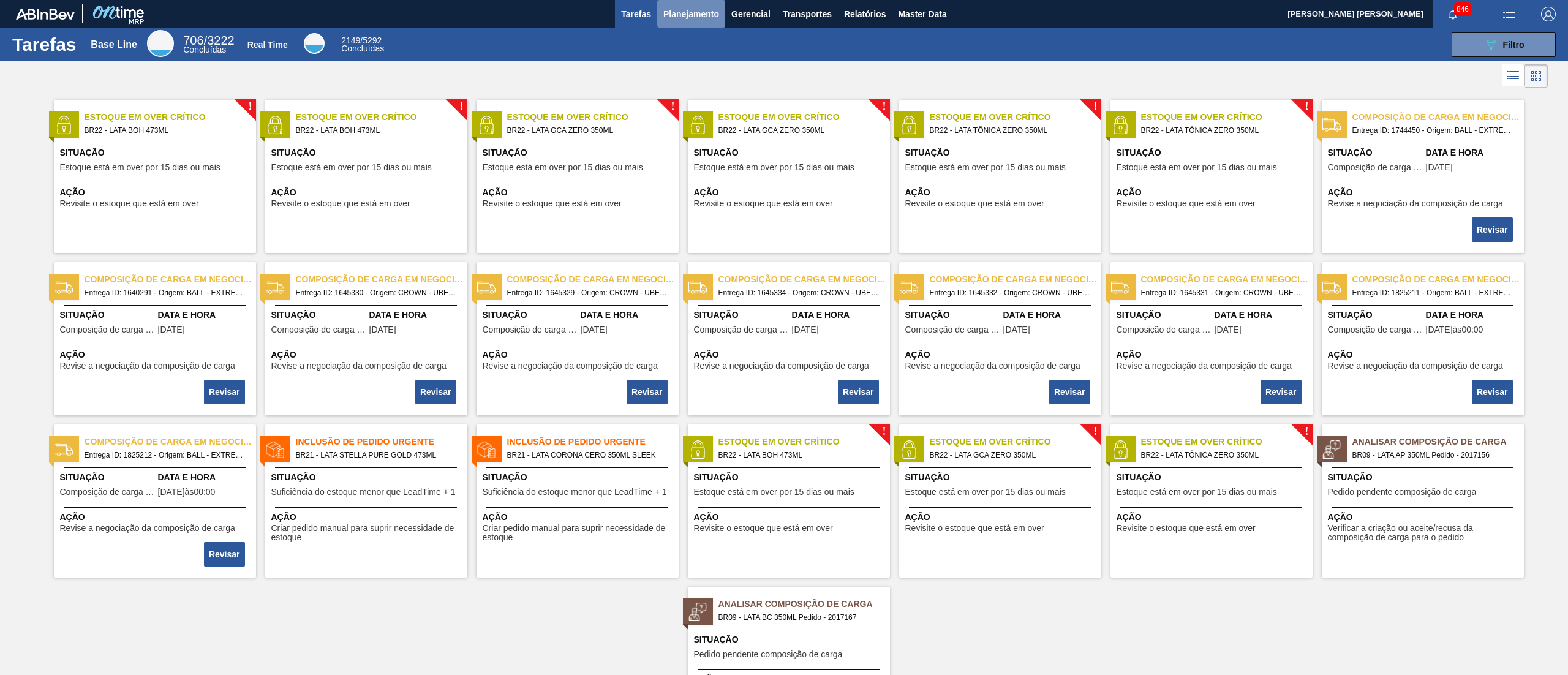
click at [719, 15] on button "Planejamento" at bounding box center [692, 14] width 68 height 28
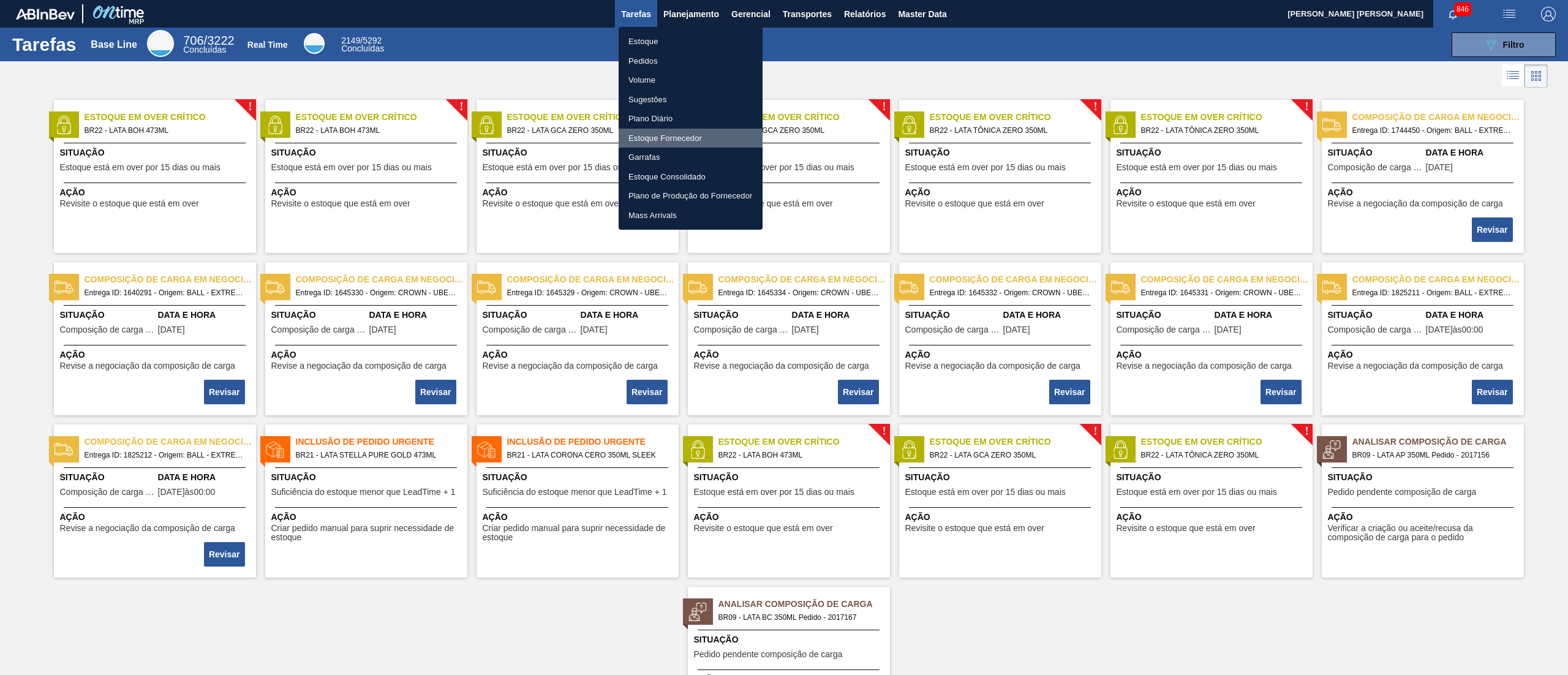
click at [695, 139] on li "Estoque Fornecedor" at bounding box center [690, 138] width 144 height 20
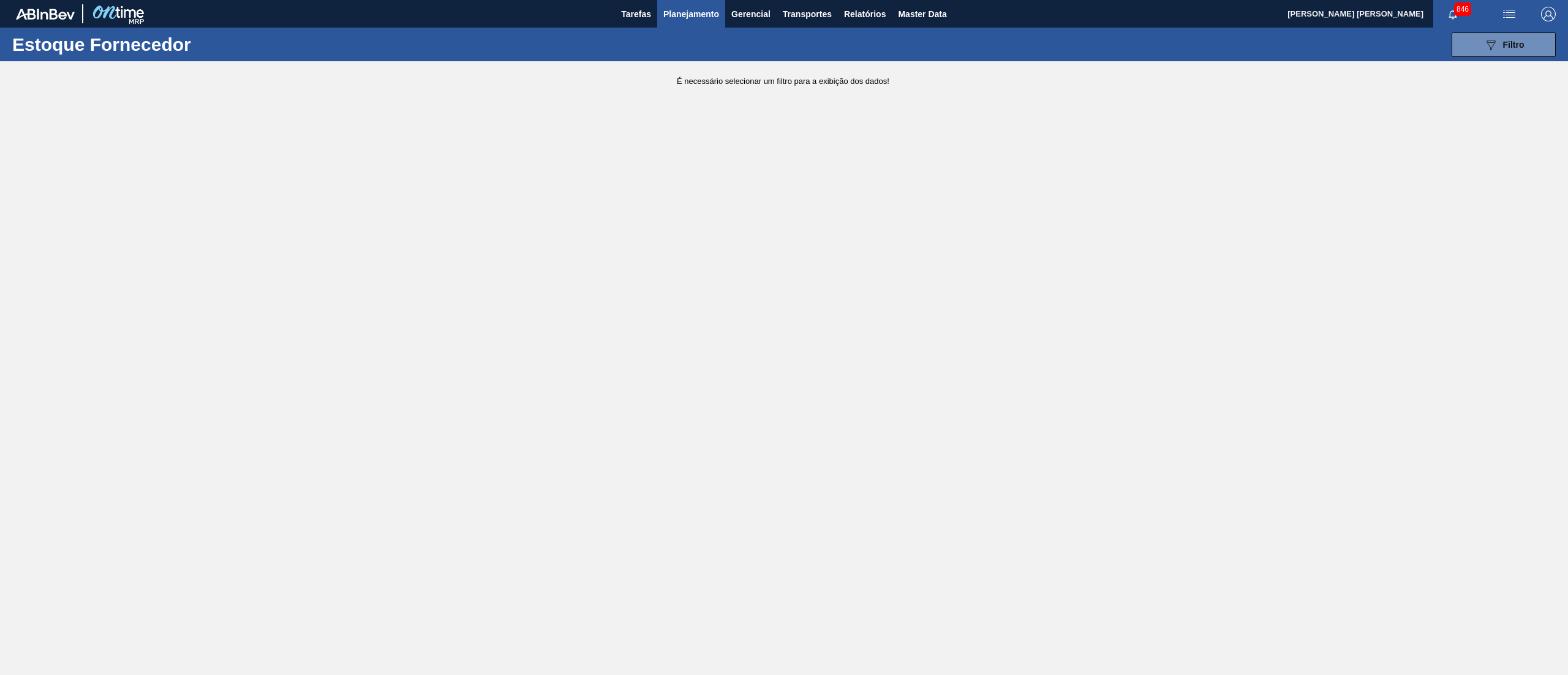
click at [695, 11] on span "Planejamento" at bounding box center [692, 14] width 56 height 15
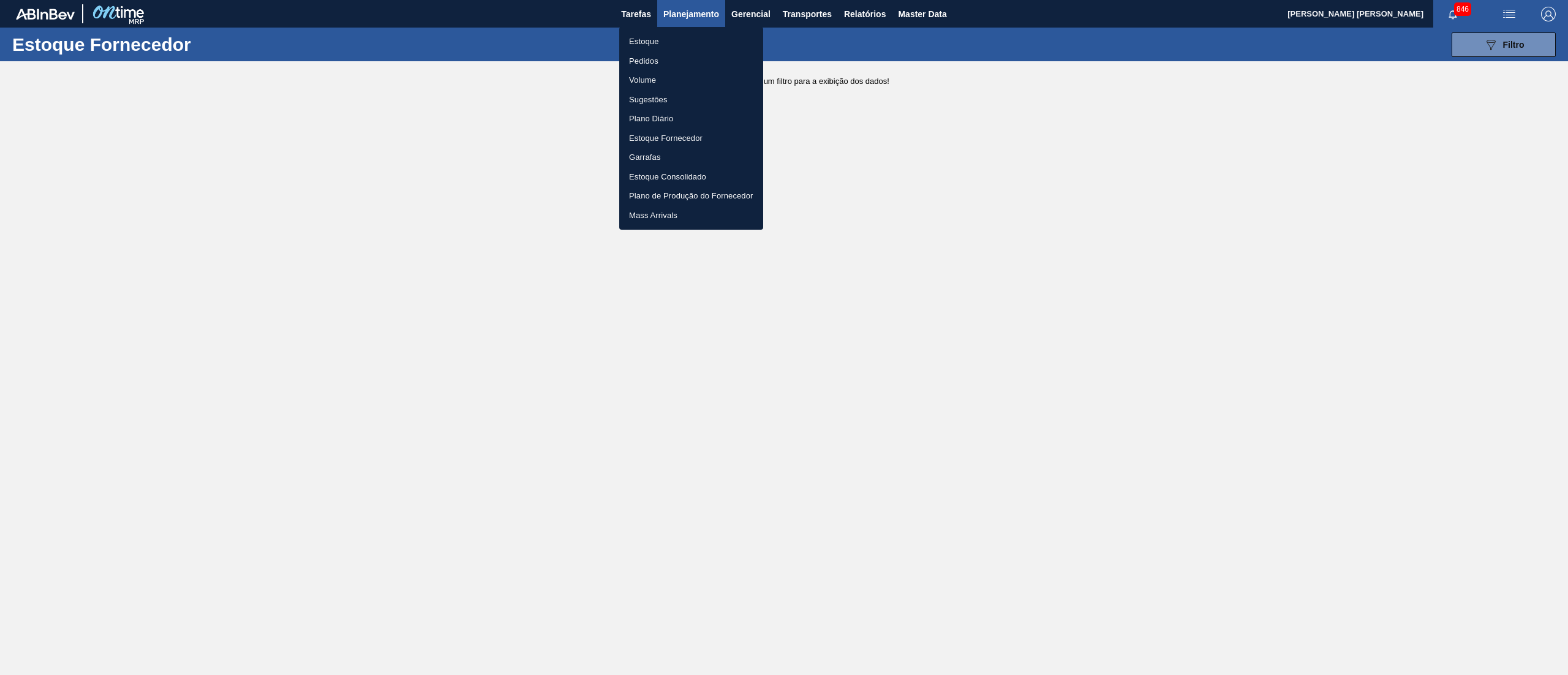
click at [690, 164] on li "Garrafas" at bounding box center [691, 157] width 144 height 20
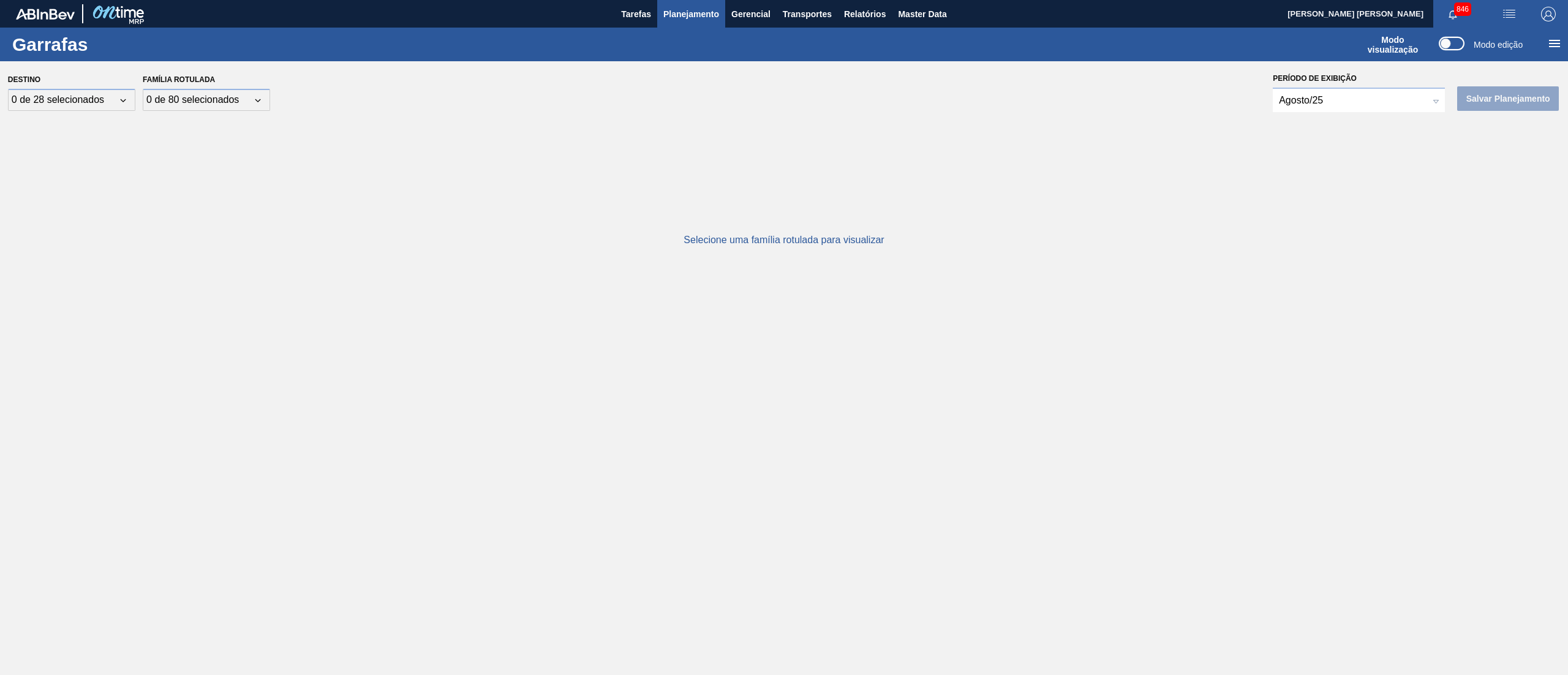
click at [702, 9] on span "Planejamento" at bounding box center [692, 14] width 56 height 15
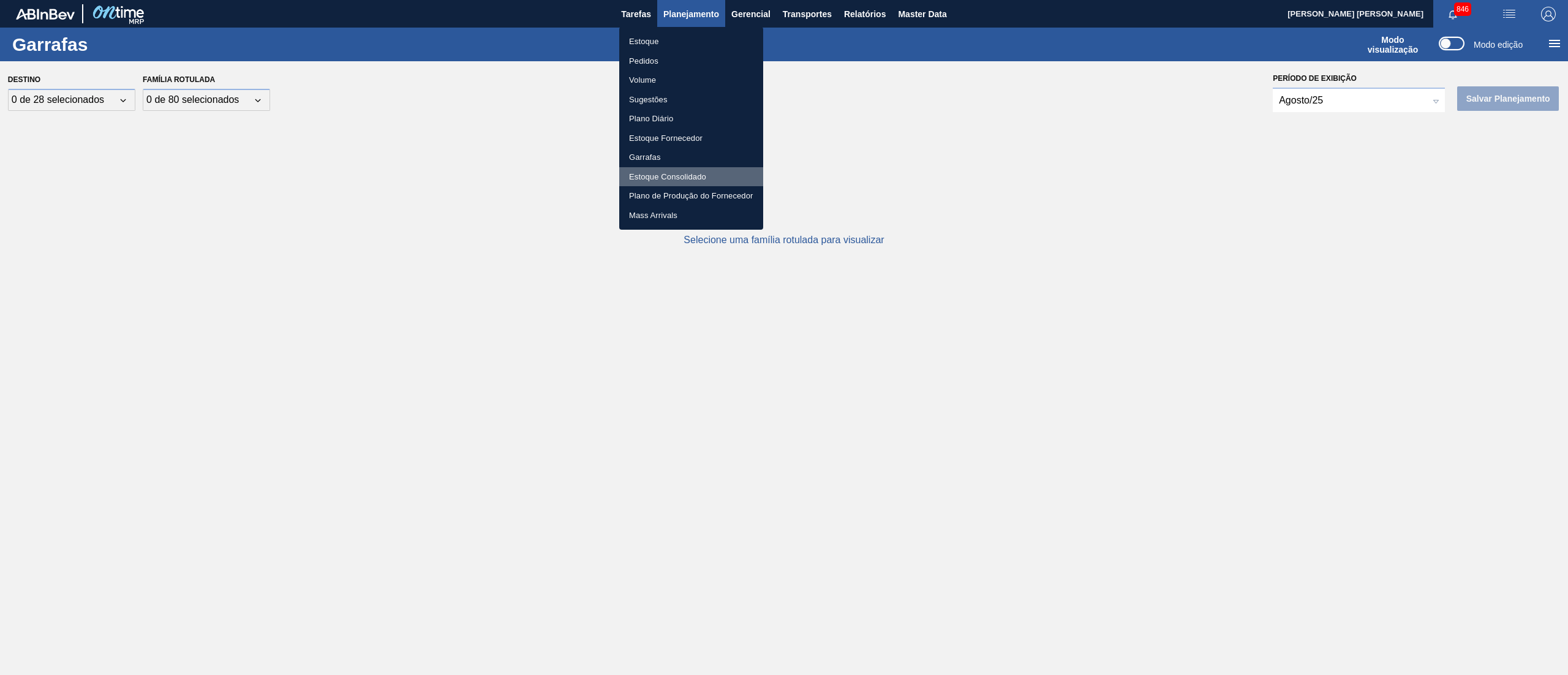
click at [688, 176] on li "Estoque Consolidado" at bounding box center [691, 177] width 144 height 20
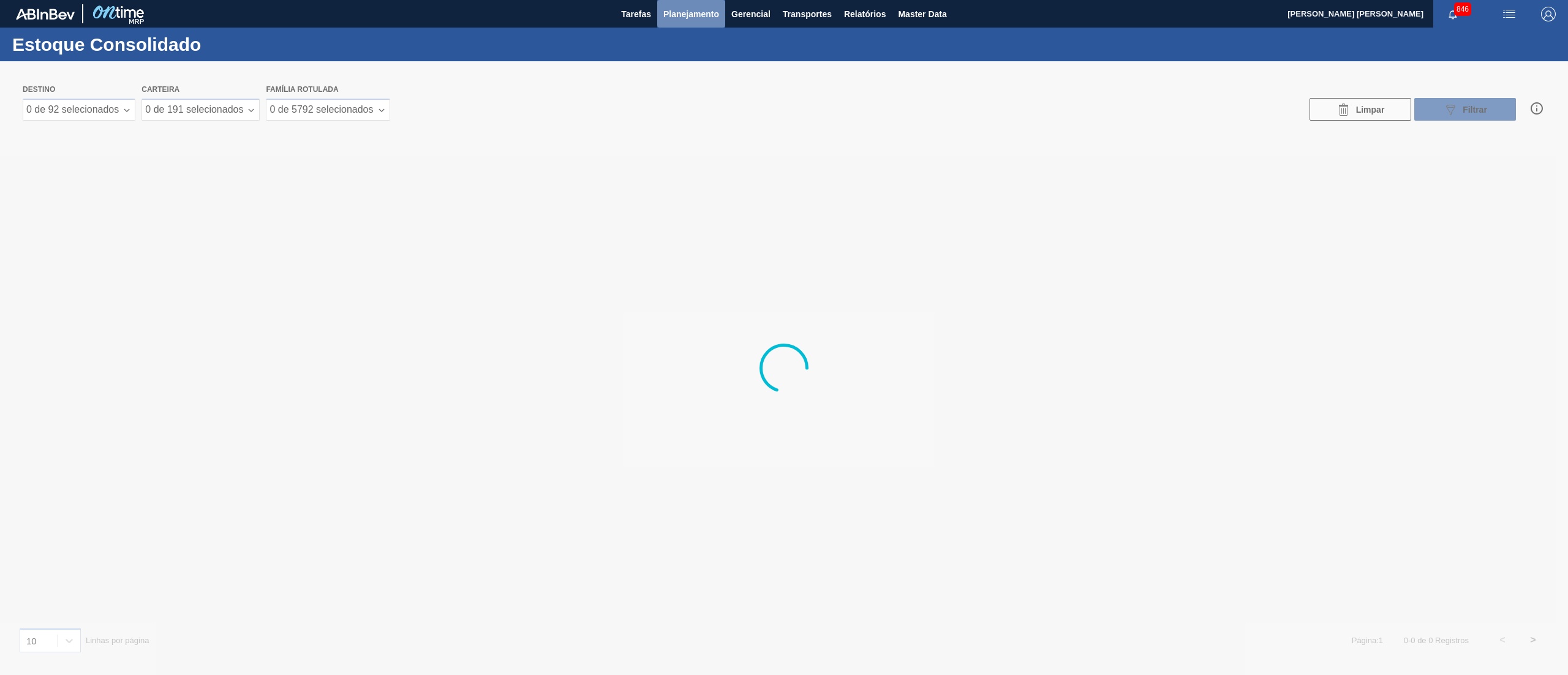
click at [688, 12] on span "Planejamento" at bounding box center [692, 14] width 56 height 15
